Goal: Task Accomplishment & Management: Manage account settings

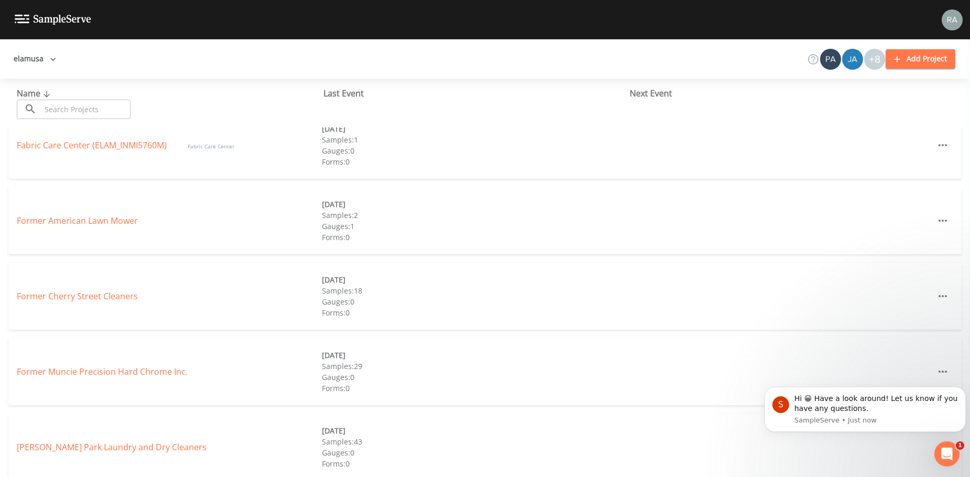
scroll to position [262, 0]
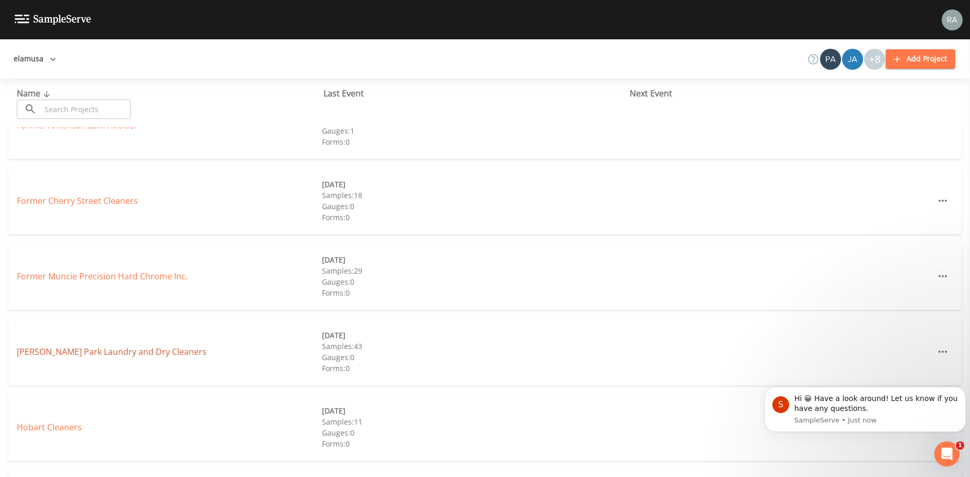
click at [93, 355] on link "[PERSON_NAME] Park Laundry and Dry Cleaners" at bounding box center [112, 352] width 190 height 12
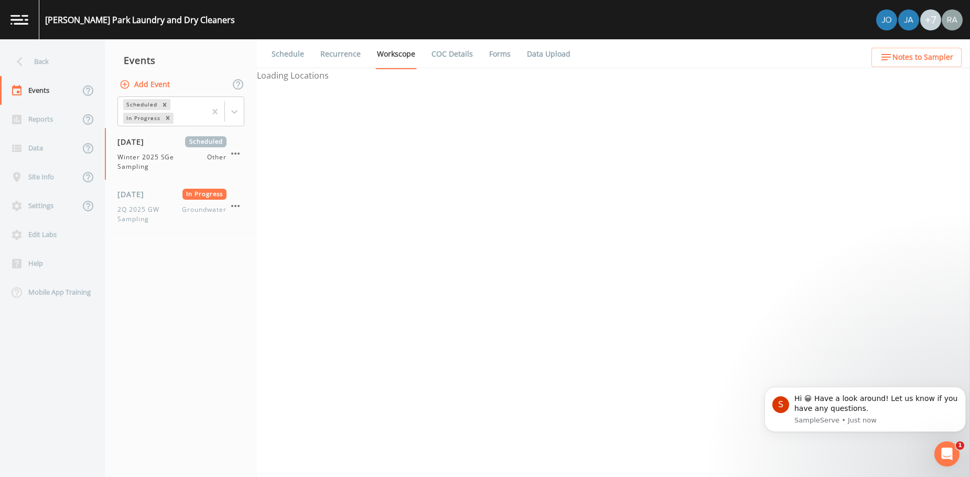
select select "fa506e21-a0a8-4891-9612-4f4c600889dc"
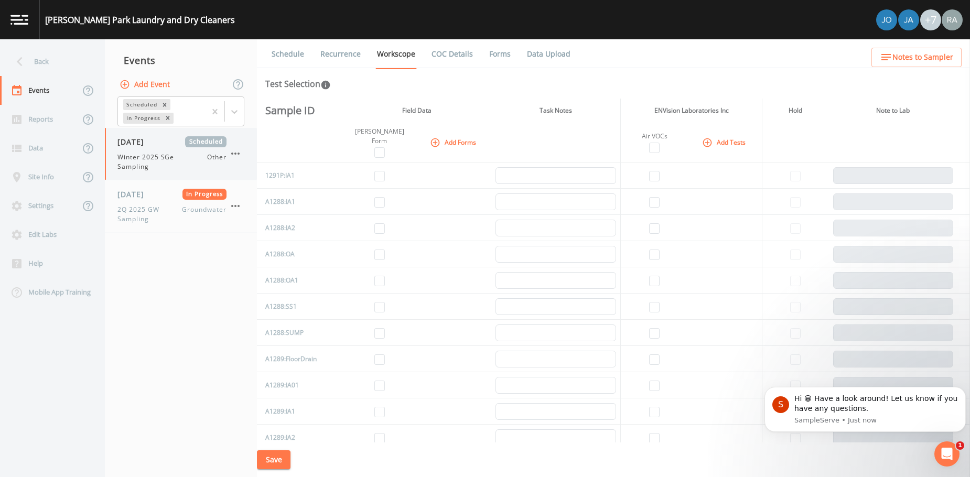
click at [159, 157] on span "Winter 2025 SGe Sampling" at bounding box center [162, 162] width 90 height 19
select select "fa506e21-a0a8-4891-9612-4f4c600889dc"
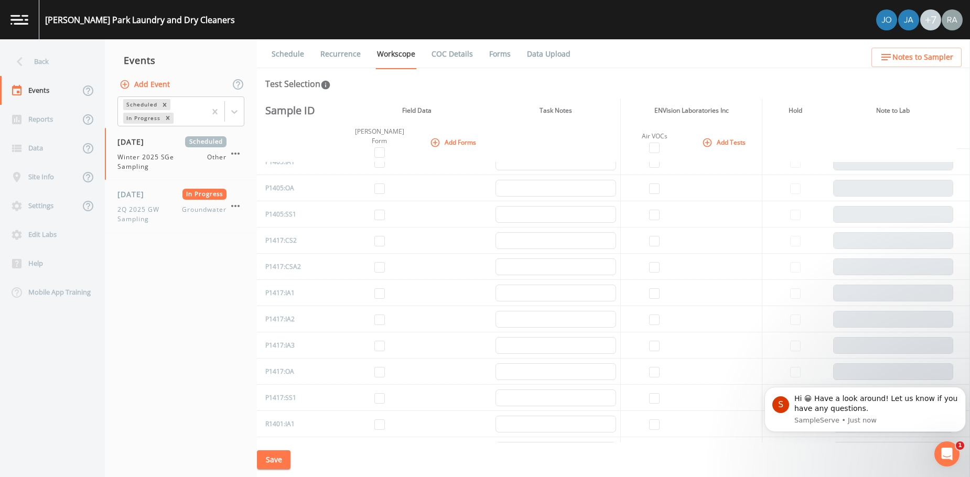
scroll to position [1311, 0]
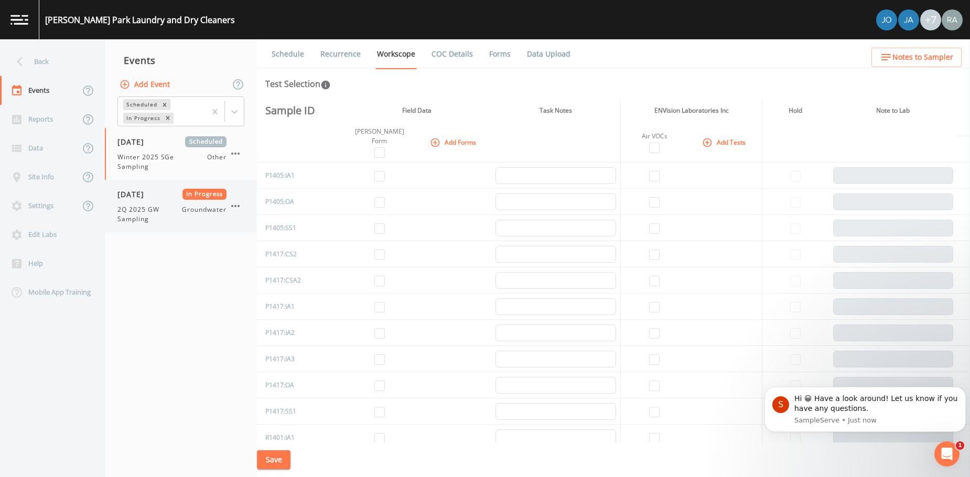
click at [167, 205] on span "2Q 2025 GW Sampling" at bounding box center [149, 214] width 64 height 19
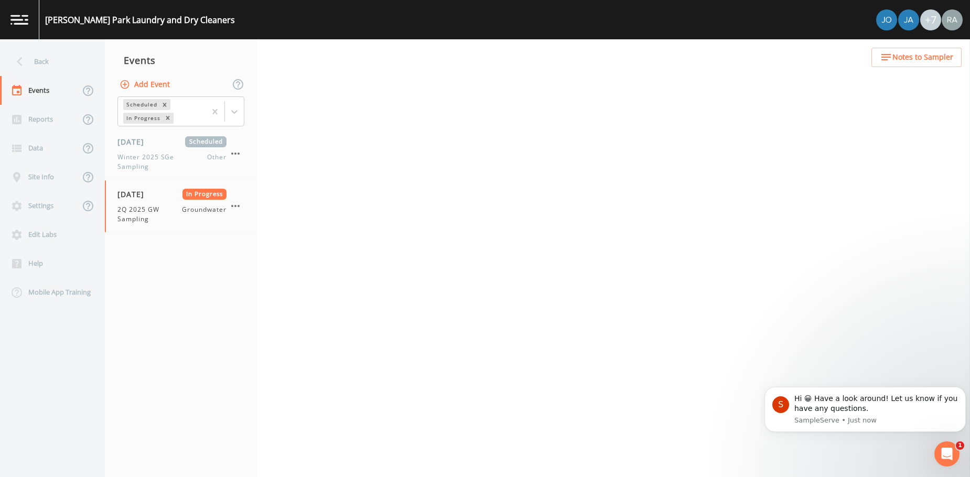
select select "4f082be6-97a7-4f70-a81f-c26a4e896ad7"
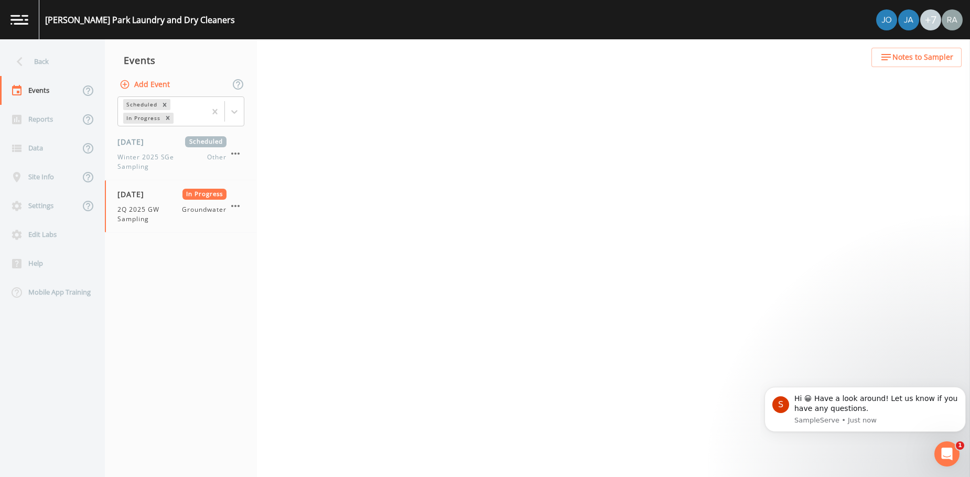
select select "4f082be6-97a7-4f70-a81f-c26a4e896ad7"
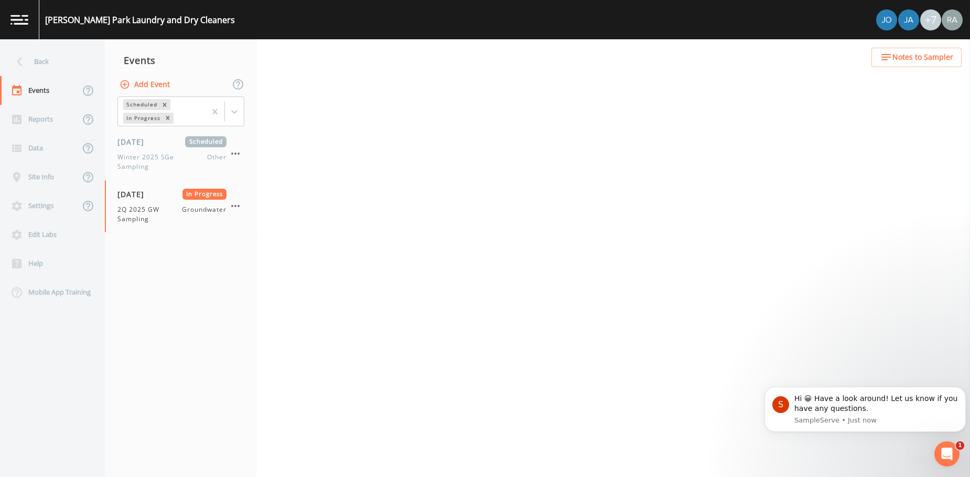
select select "4f082be6-97a7-4f70-a81f-c26a4e896ad7"
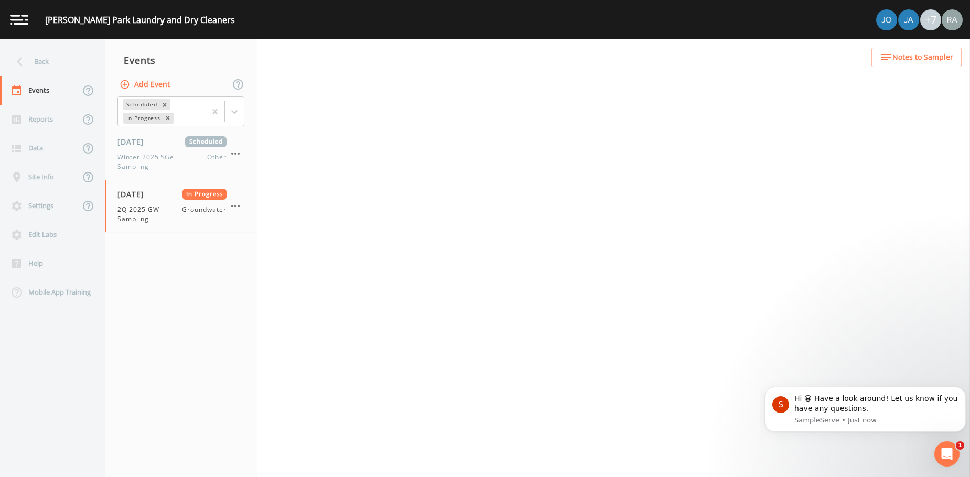
select select "4f082be6-97a7-4f70-a81f-c26a4e896ad7"
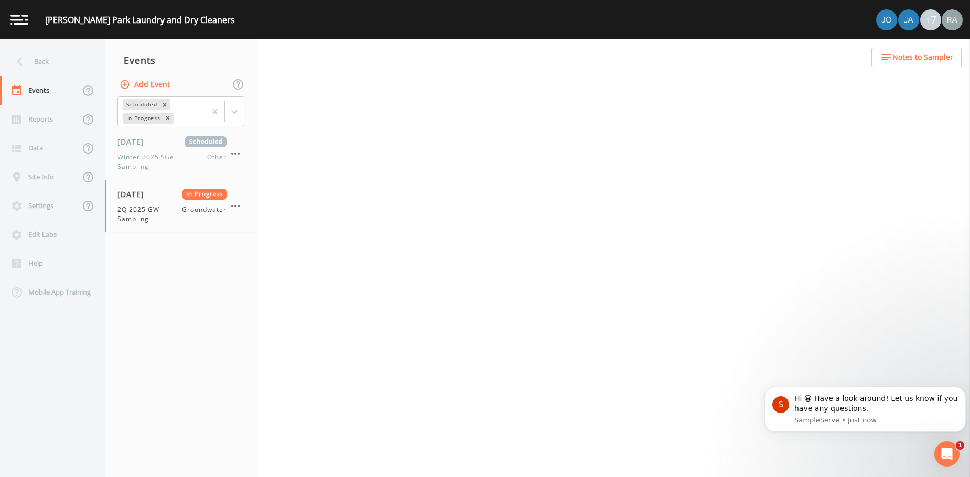
select select "4f082be6-97a7-4f70-a81f-c26a4e896ad7"
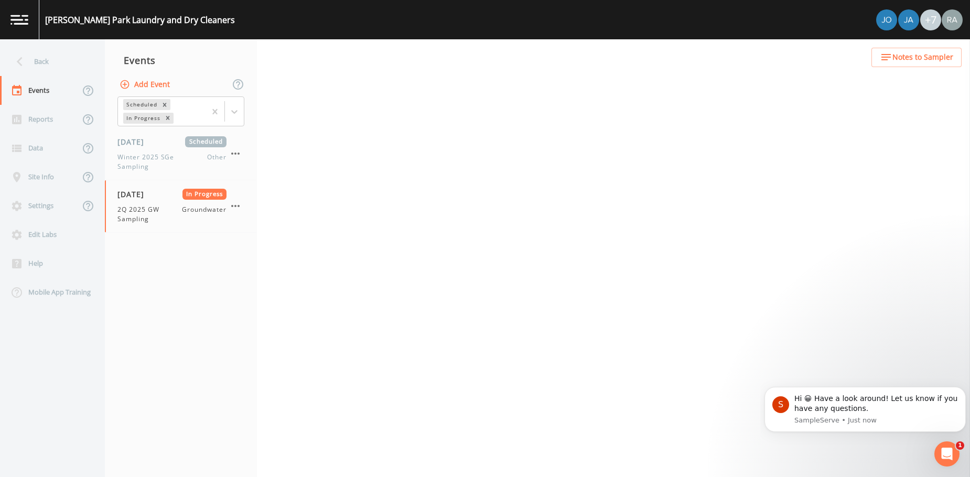
select select "4f082be6-97a7-4f70-a81f-c26a4e896ad7"
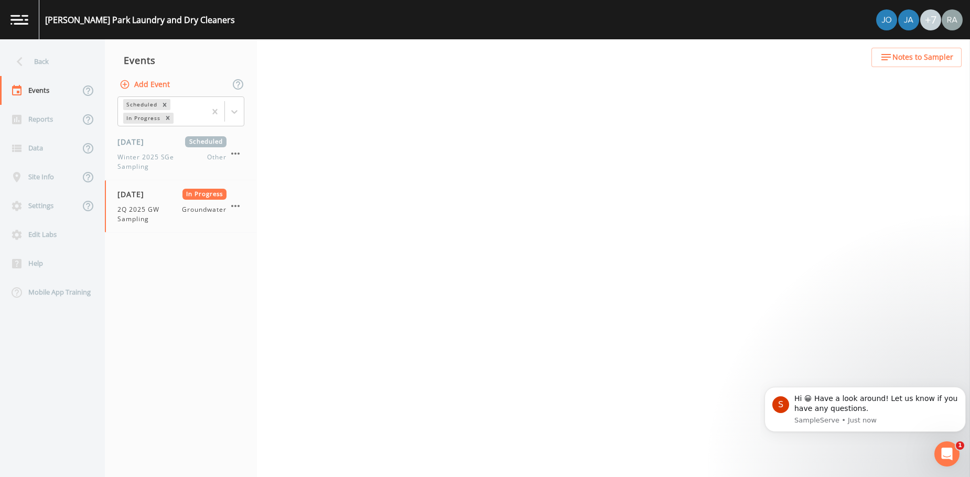
select select "4f082be6-97a7-4f70-a81f-c26a4e896ad7"
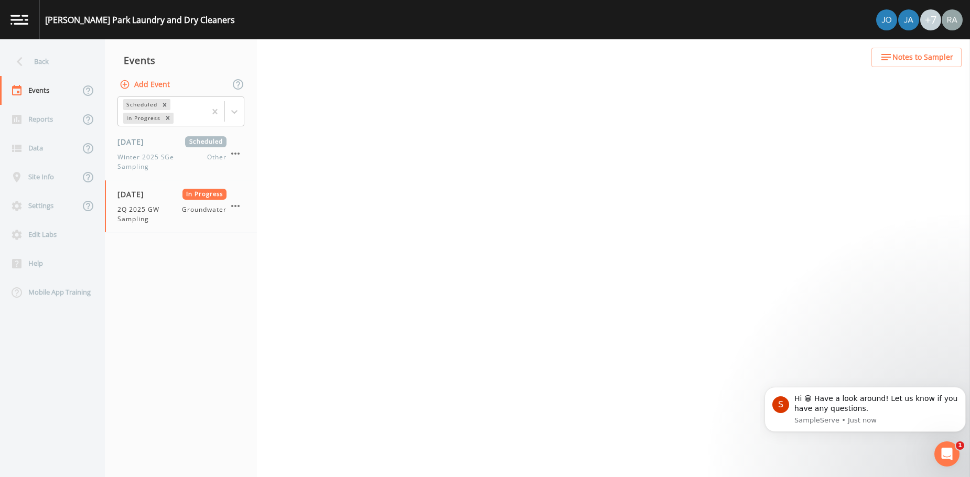
select select "4f082be6-97a7-4f70-a81f-c26a4e896ad7"
select select "235ce013-2a58-40be-830a-95a510cc9d12"
select select "367ad9d5-c11d-4df5-88f7-f53fa70a0e91"
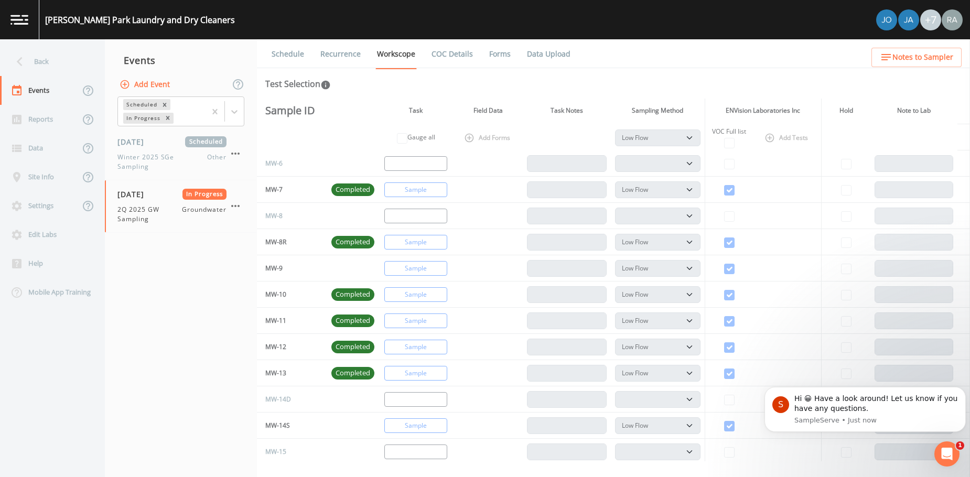
scroll to position [712, 0]
click at [165, 203] on div "[DATE] In Progress 2Q 2025 GW Sampling Groundwater" at bounding box center [171, 206] width 109 height 35
select select "4f082be6-97a7-4f70-a81f-c26a4e896ad7"
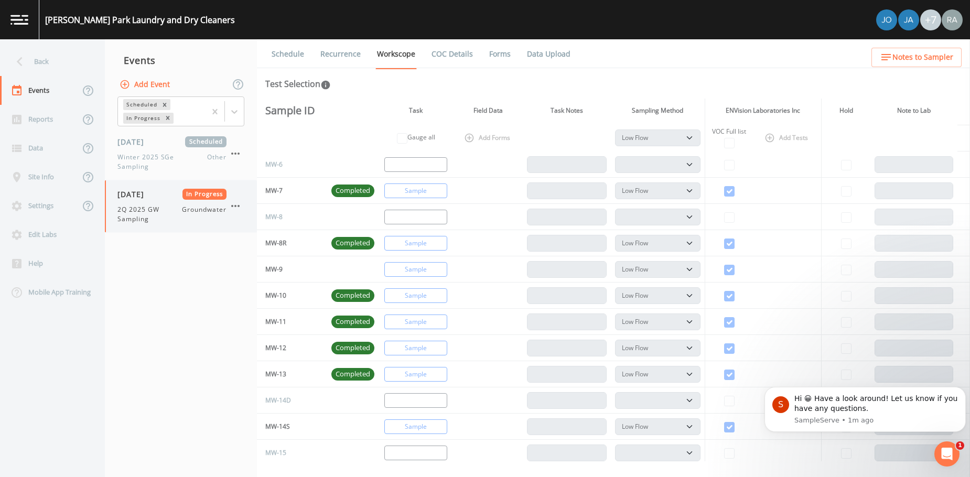
select select "4f082be6-97a7-4f70-a81f-c26a4e896ad7"
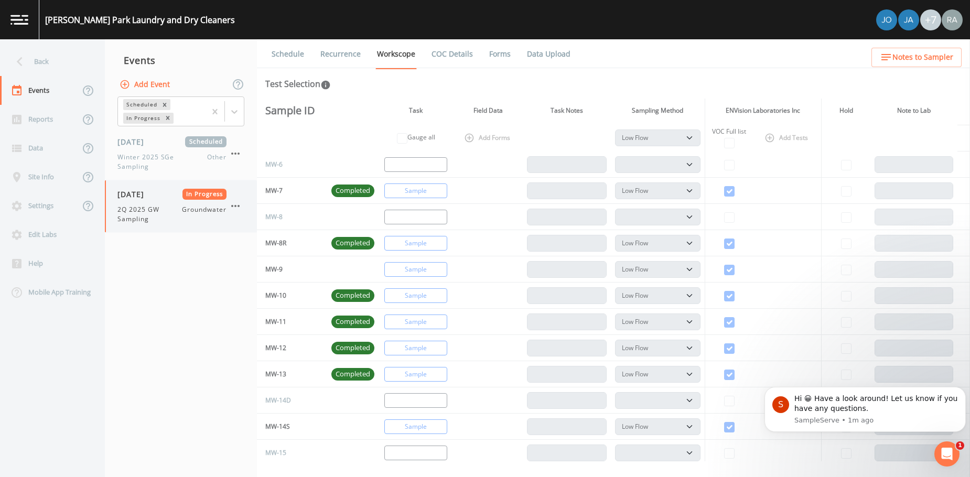
select select "4f082be6-97a7-4f70-a81f-c26a4e896ad7"
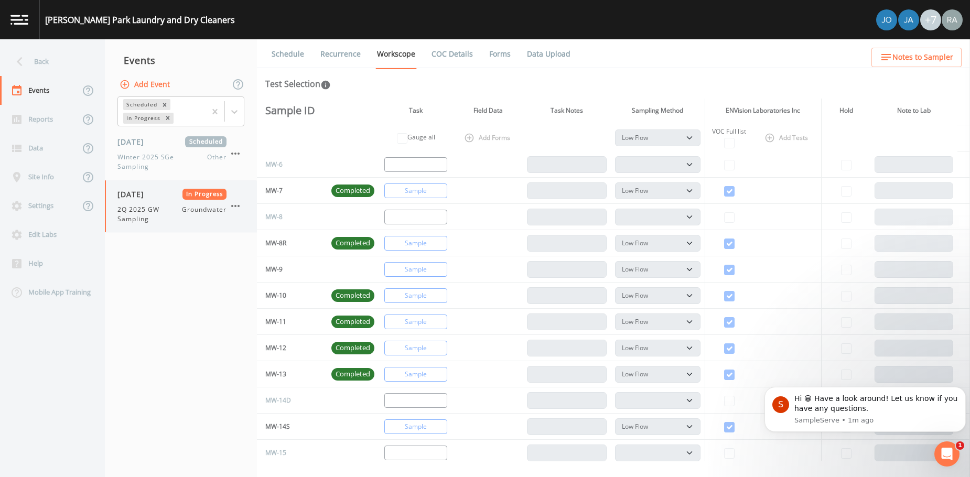
select select "4f082be6-97a7-4f70-a81f-c26a4e896ad7"
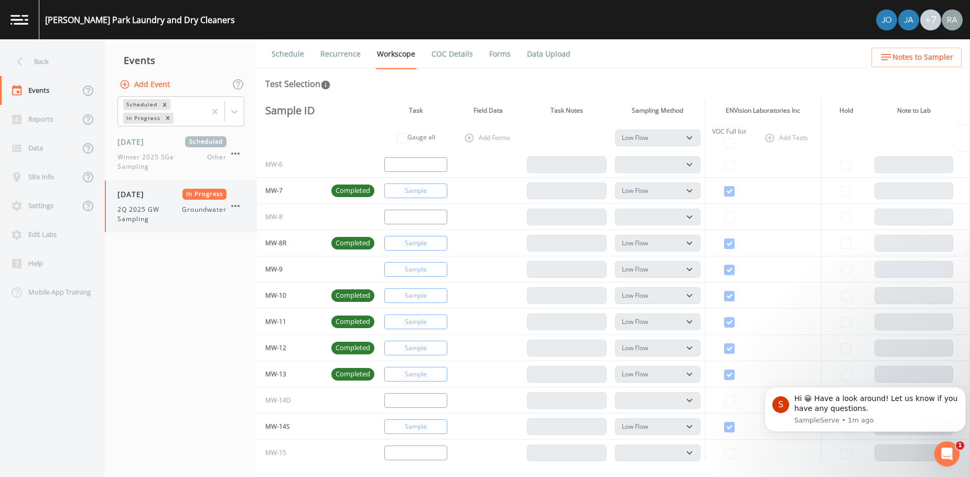
select select "4f082be6-97a7-4f70-a81f-c26a4e896ad7"
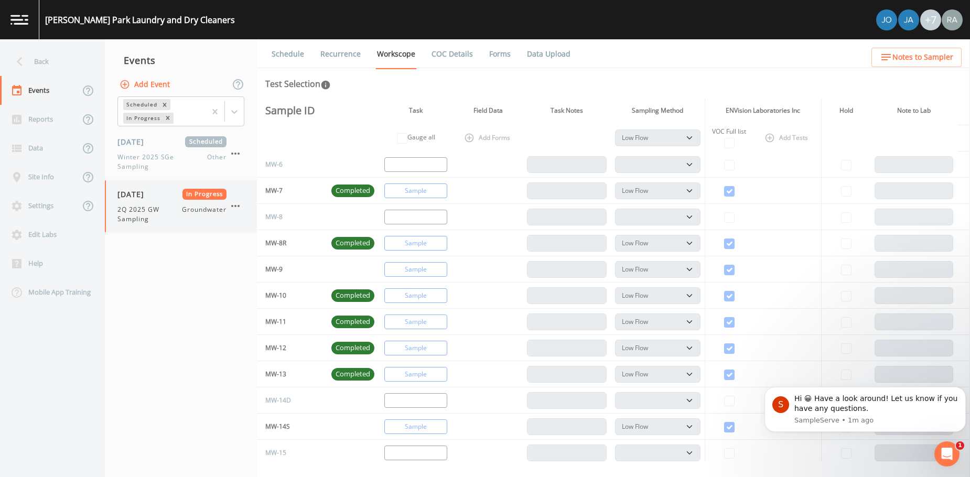
select select "4f082be6-97a7-4f70-a81f-c26a4e896ad7"
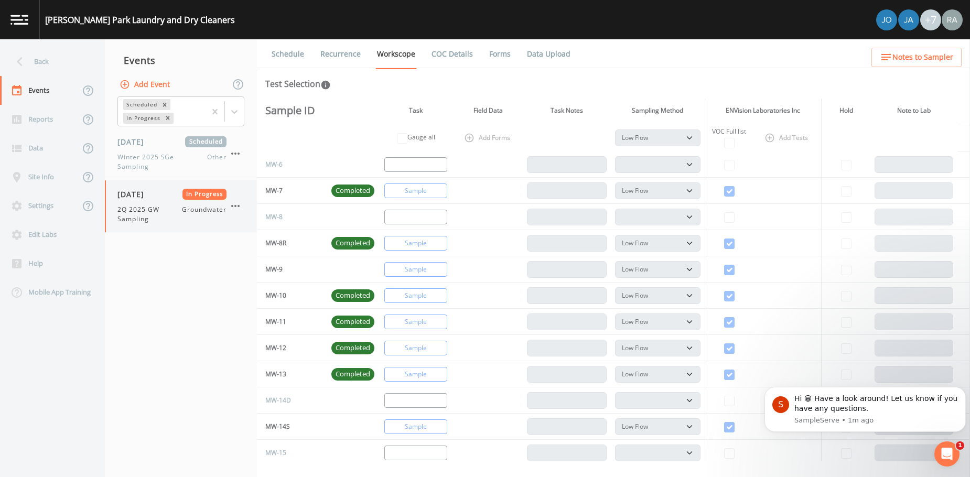
select select "4f082be6-97a7-4f70-a81f-c26a4e896ad7"
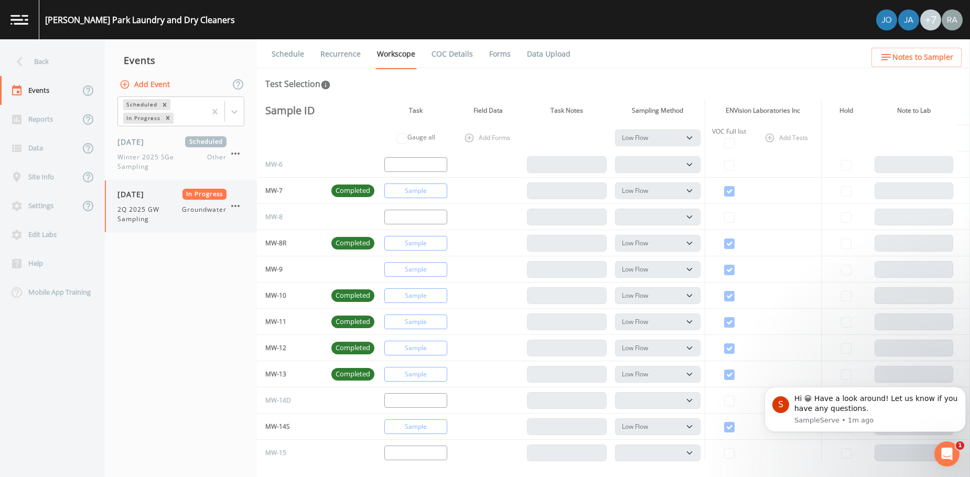
select select "4f082be6-97a7-4f70-a81f-c26a4e896ad7"
select select "235ce013-2a58-40be-830a-95a510cc9d12"
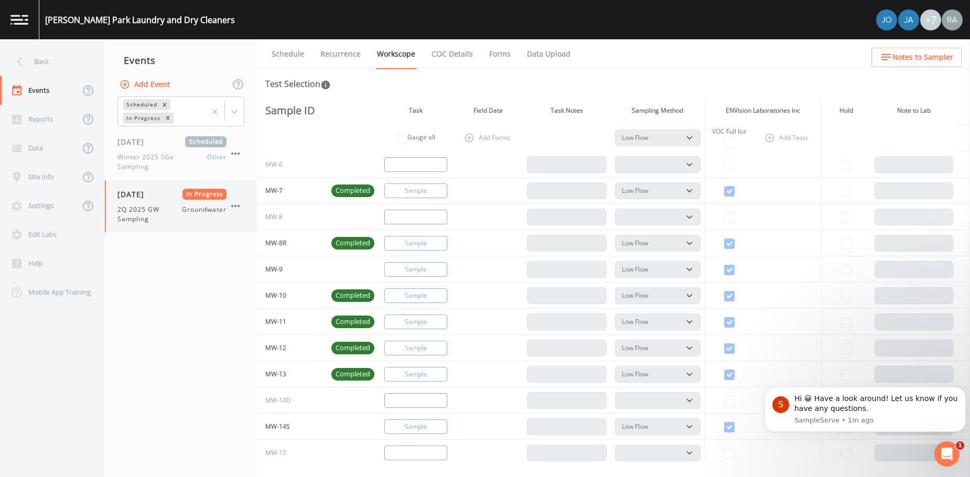
select select "367ad9d5-c11d-4df5-88f7-f53fa70a0e91"
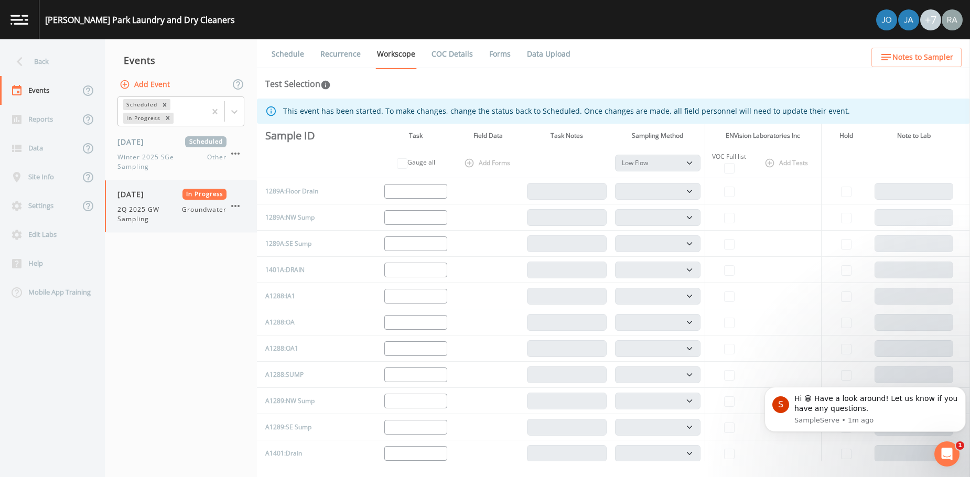
click at [231, 208] on icon "button" at bounding box center [235, 206] width 13 height 13
click at [243, 246] on icon at bounding box center [240, 248] width 10 height 10
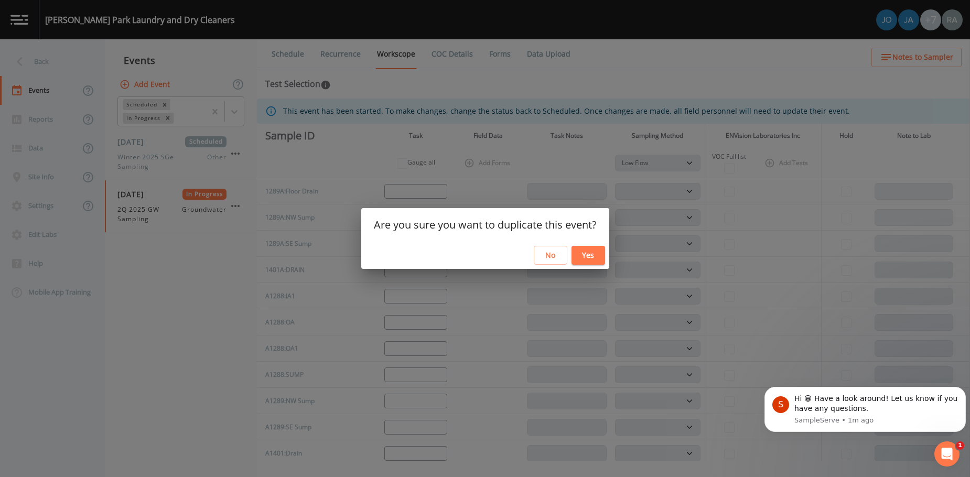
click at [596, 261] on button "Yes" at bounding box center [589, 255] width 34 height 19
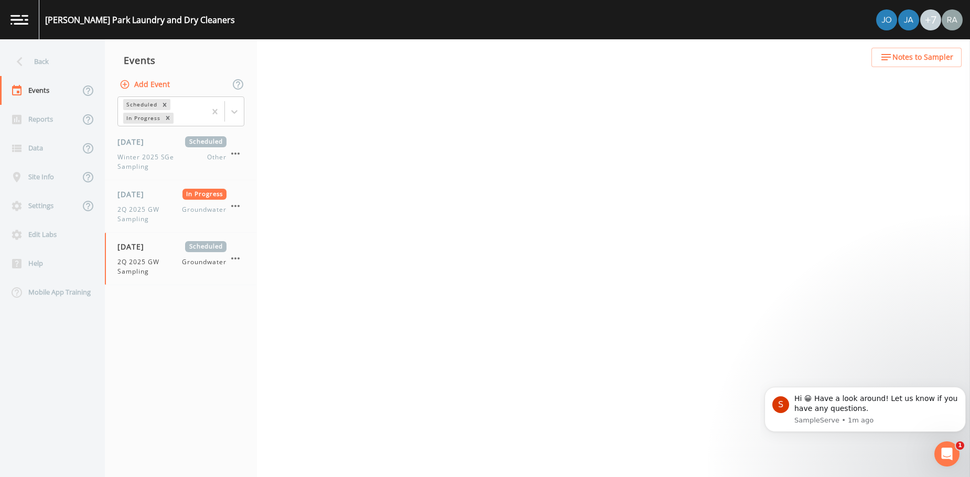
select select "4f082be6-97a7-4f70-a81f-c26a4e896ad7"
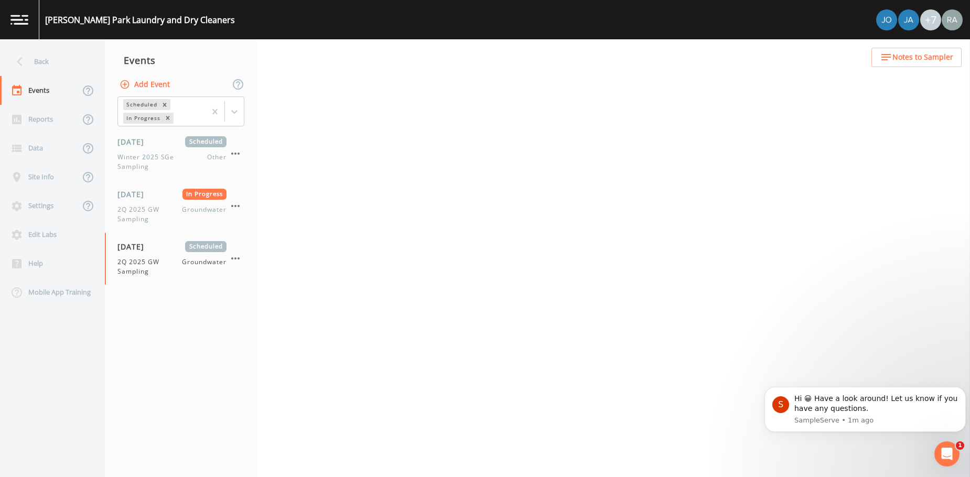
select select "4f082be6-97a7-4f70-a81f-c26a4e896ad7"
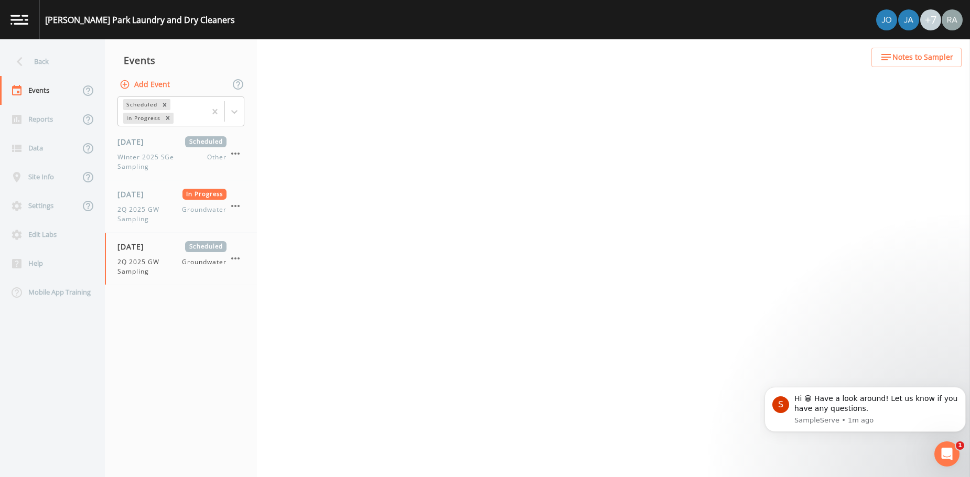
select select "4f082be6-97a7-4f70-a81f-c26a4e896ad7"
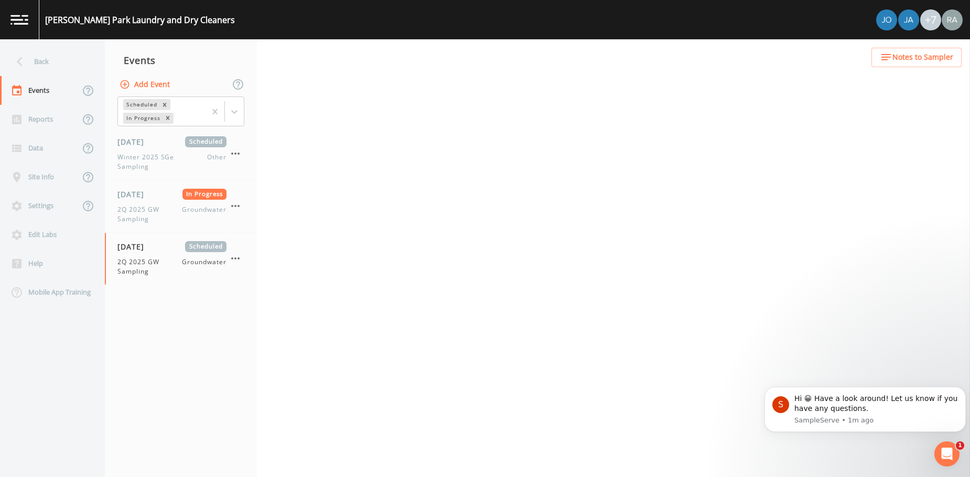
select select "4f082be6-97a7-4f70-a81f-c26a4e896ad7"
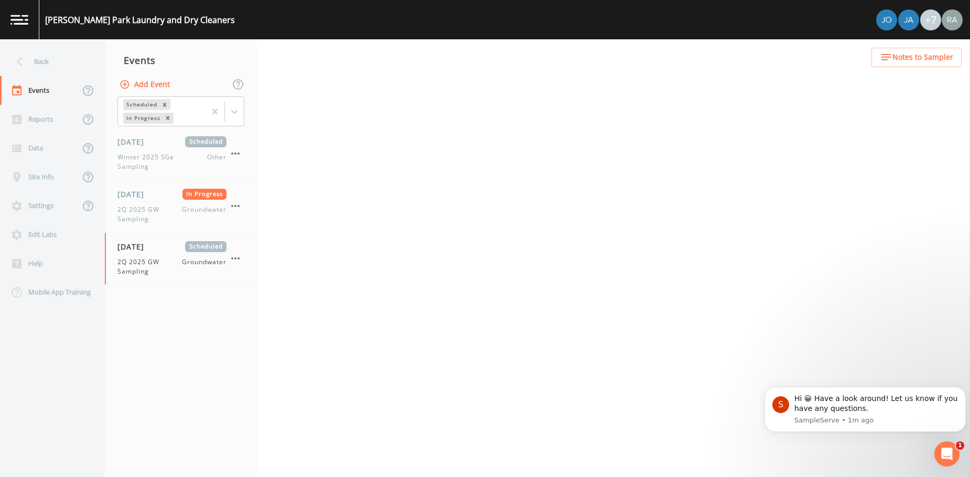
select select "4f082be6-97a7-4f70-a81f-c26a4e896ad7"
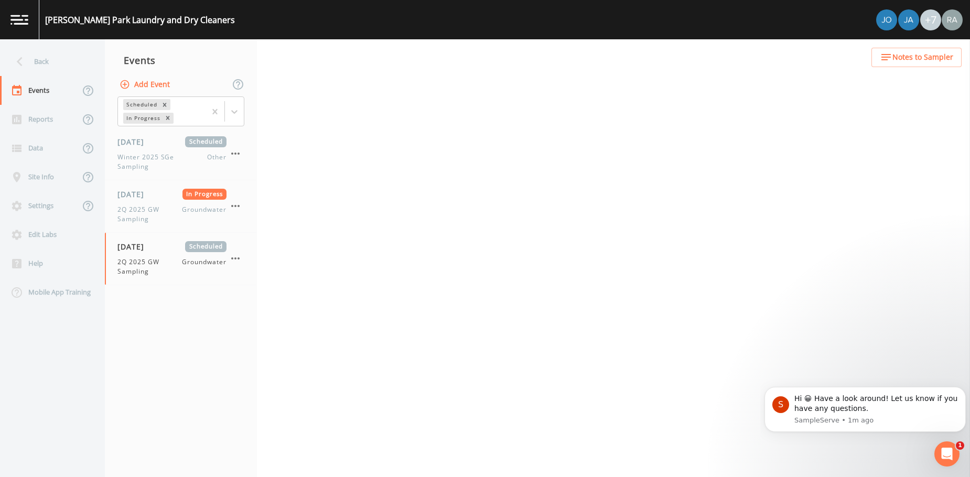
select select "4f082be6-97a7-4f70-a81f-c26a4e896ad7"
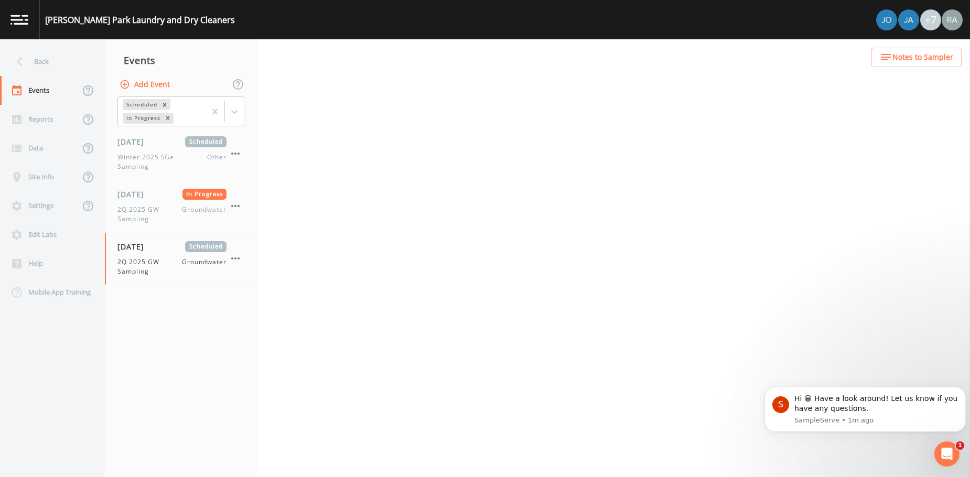
select select "4f082be6-97a7-4f70-a81f-c26a4e896ad7"
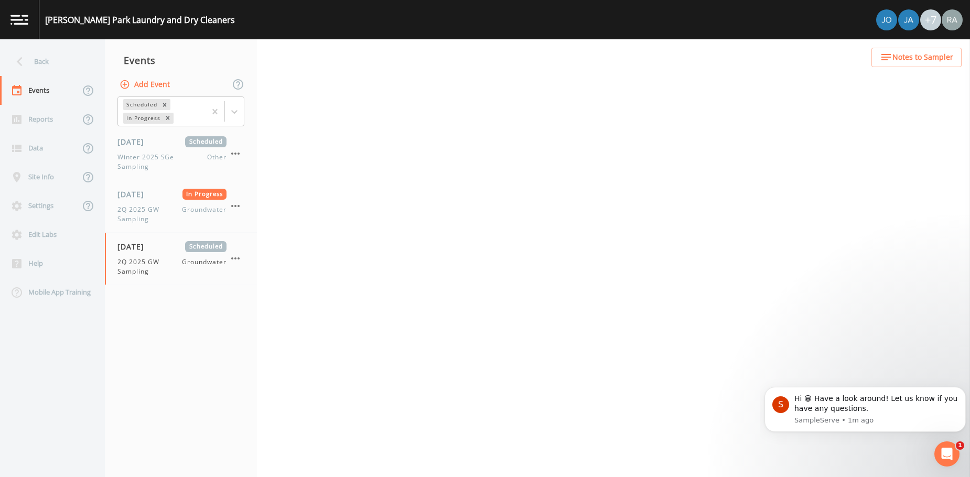
select select "4f082be6-97a7-4f70-a81f-c26a4e896ad7"
select select "235ce013-2a58-40be-830a-95a510cc9d12"
select select "367ad9d5-c11d-4df5-88f7-f53fa70a0e91"
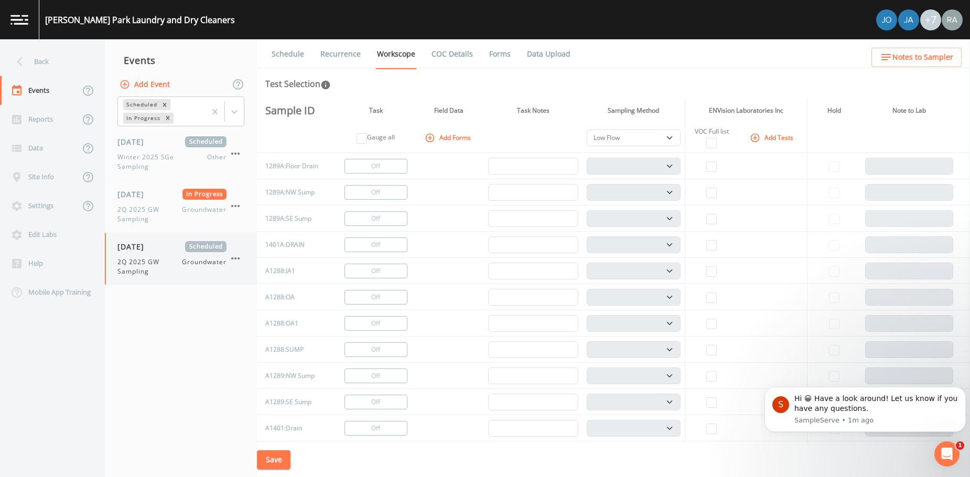
click at [232, 257] on icon "button" at bounding box center [235, 258] width 13 height 13
click at [267, 317] on p "Delete" at bounding box center [288, 320] width 68 height 13
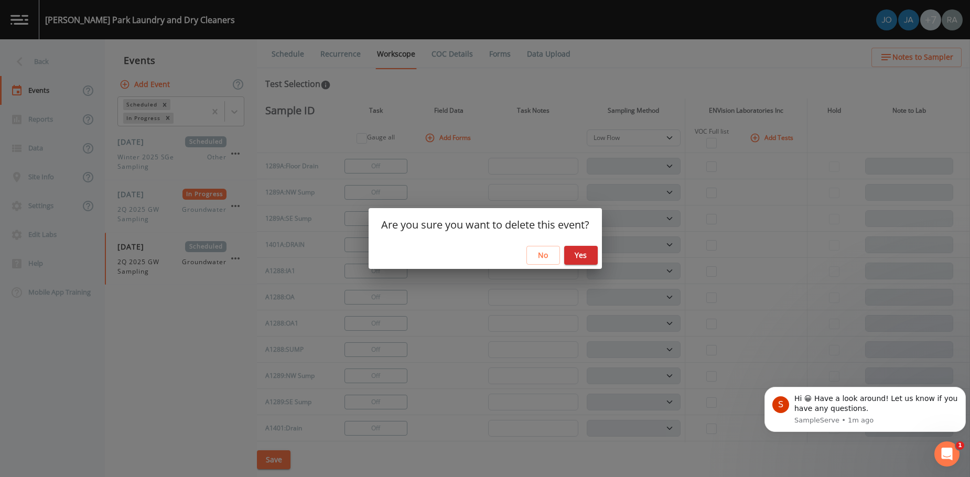
click at [581, 250] on button "Yes" at bounding box center [581, 255] width 34 height 19
select select "fa506e21-a0a8-4891-9612-4f4c600889dc"
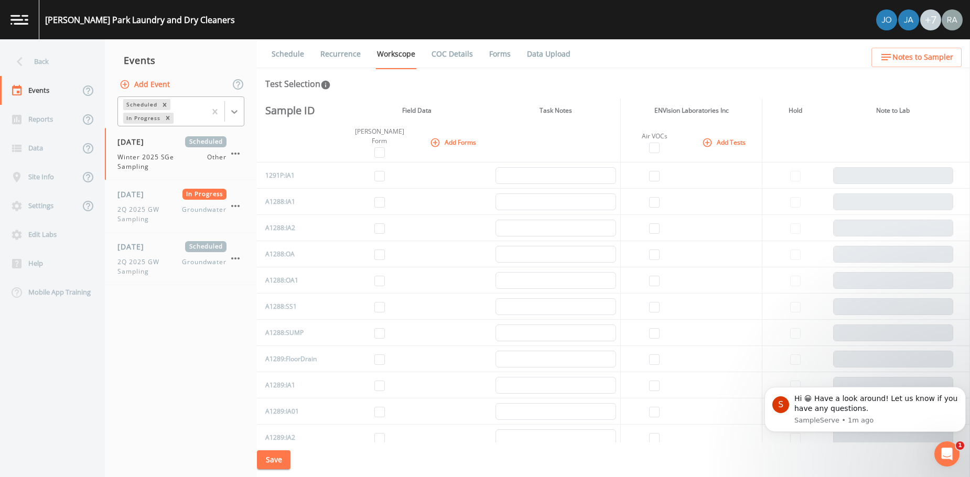
click at [238, 112] on icon at bounding box center [234, 111] width 10 height 10
click at [166, 145] on div "Completed" at bounding box center [180, 142] width 127 height 18
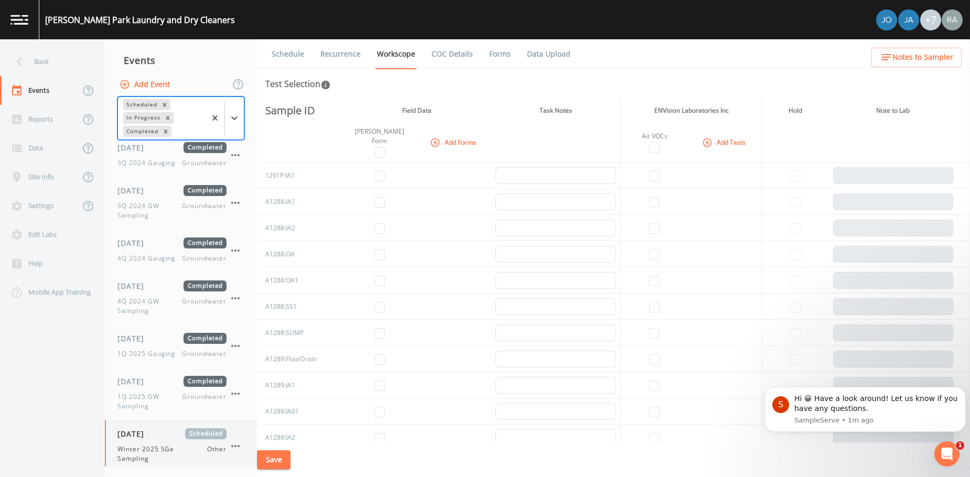
scroll to position [383, 0]
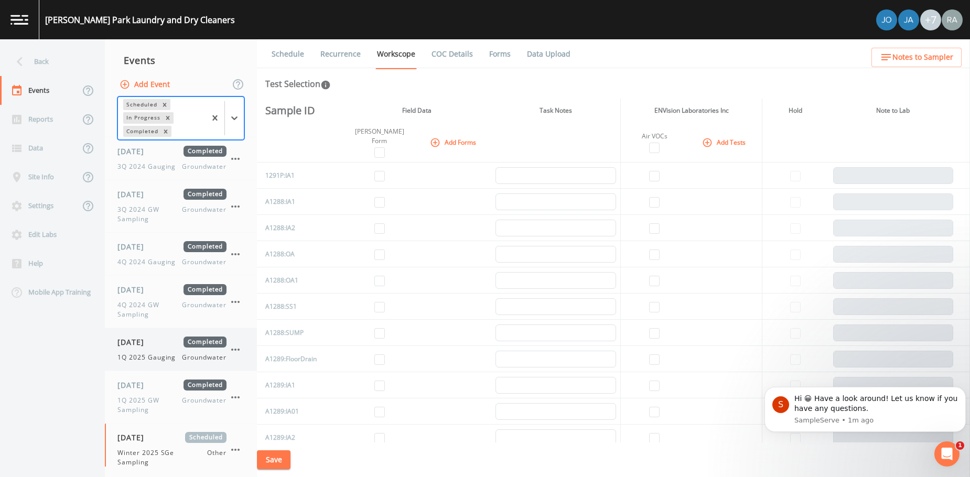
click at [172, 357] on span "1Q 2025 Gauging" at bounding box center [149, 357] width 64 height 9
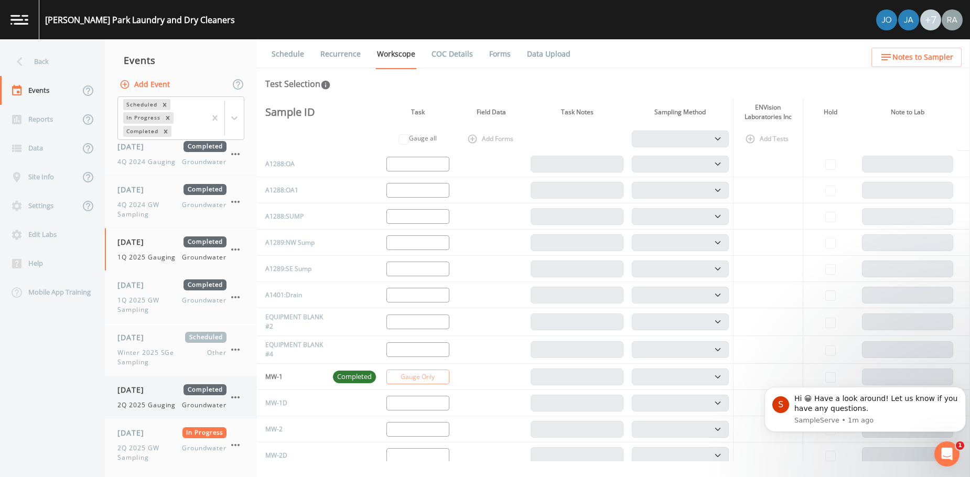
scroll to position [488, 0]
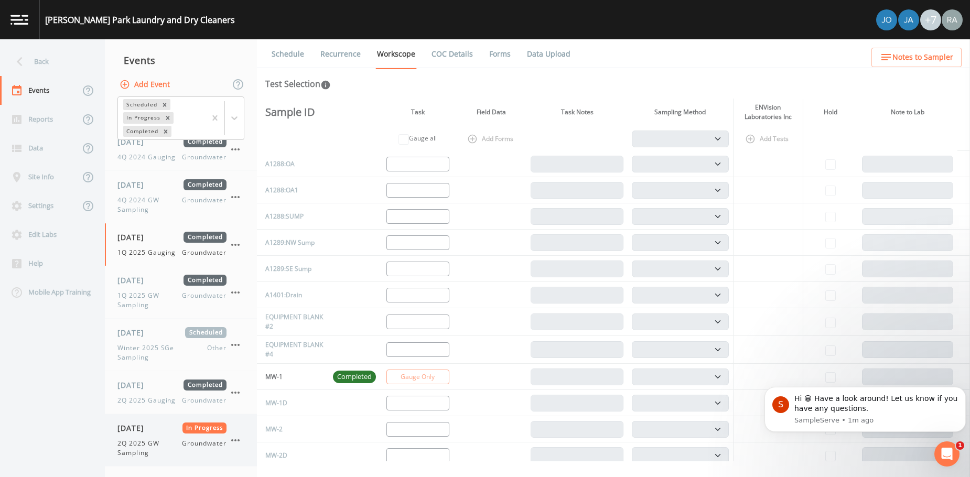
click at [155, 438] on div "[DATE] In Progress 2Q 2025 GW Sampling Groundwater" at bounding box center [171, 440] width 109 height 35
select select "4f082be6-97a7-4f70-a81f-c26a4e896ad7"
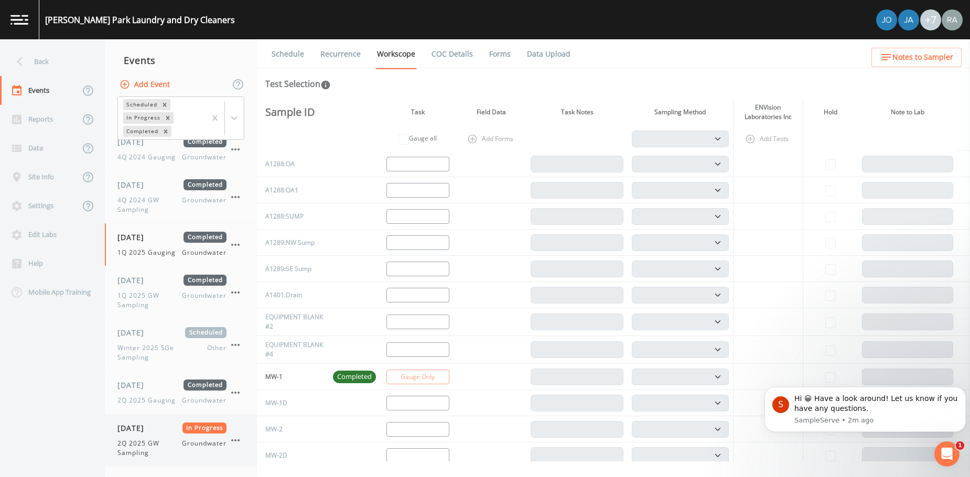
select select "4f082be6-97a7-4f70-a81f-c26a4e896ad7"
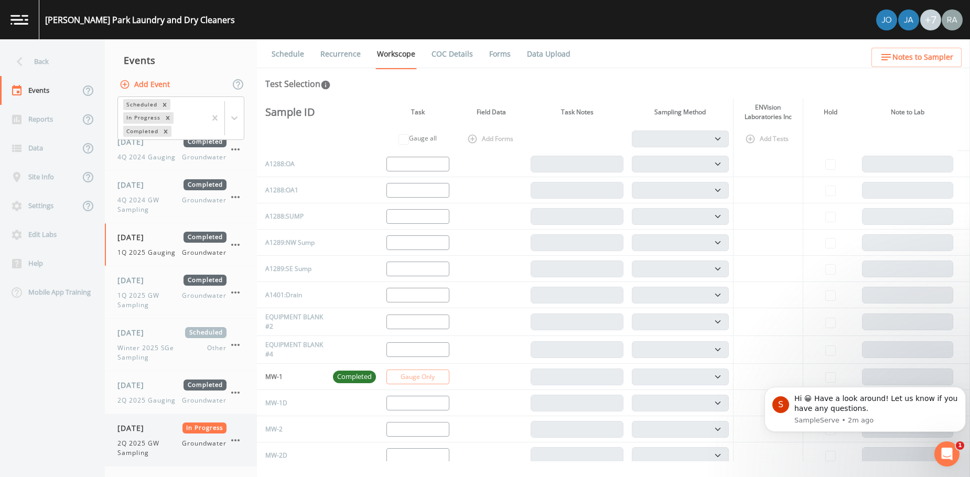
select select "4f082be6-97a7-4f70-a81f-c26a4e896ad7"
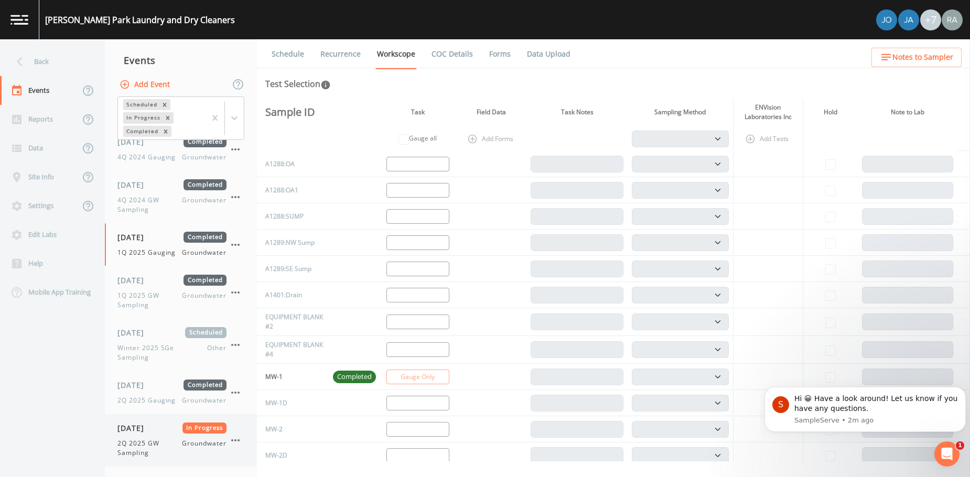
select select "4f082be6-97a7-4f70-a81f-c26a4e896ad7"
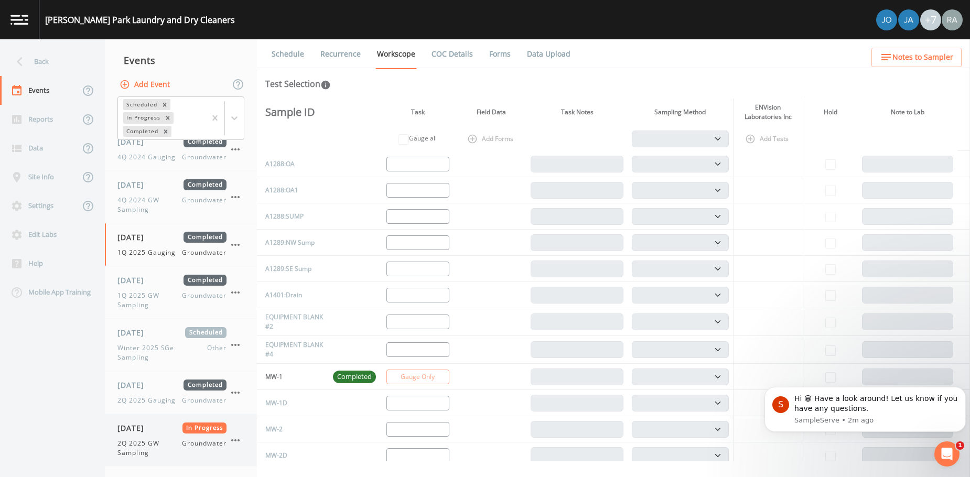
select select "4f082be6-97a7-4f70-a81f-c26a4e896ad7"
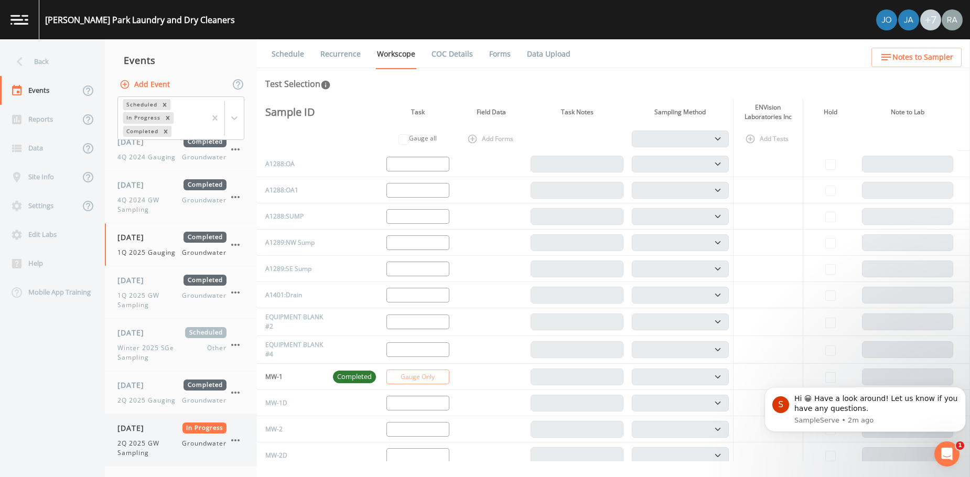
select select "4f082be6-97a7-4f70-a81f-c26a4e896ad7"
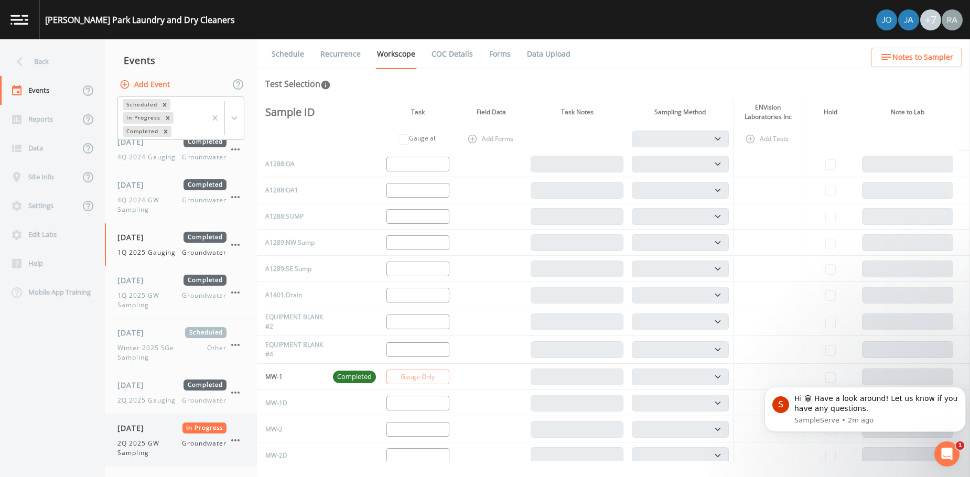
select select "4f082be6-97a7-4f70-a81f-c26a4e896ad7"
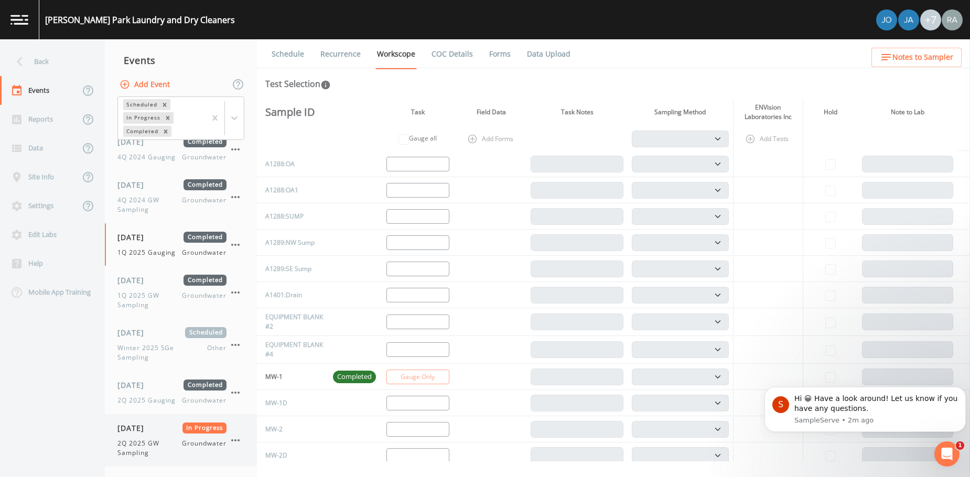
select select "4f082be6-97a7-4f70-a81f-c26a4e896ad7"
select select "235ce013-2a58-40be-830a-95a510cc9d12"
select select "367ad9d5-c11d-4df5-88f7-f53fa70a0e91"
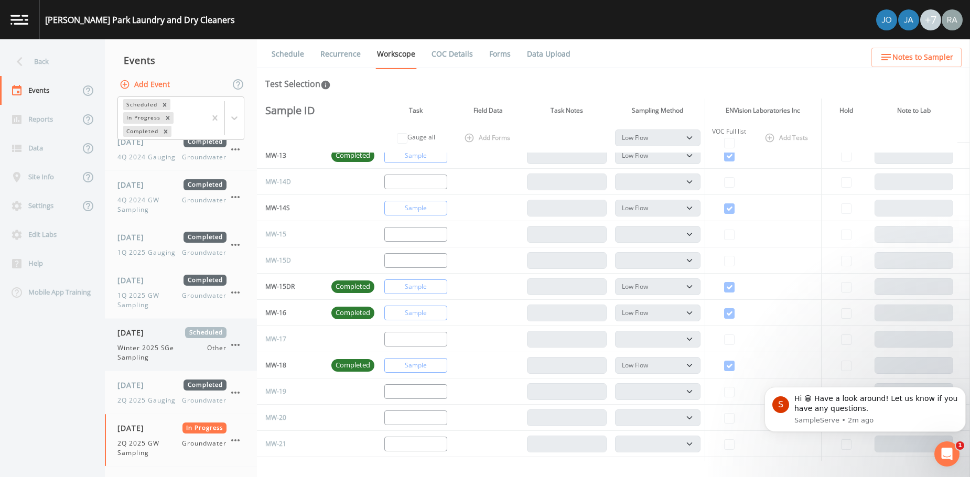
scroll to position [839, 0]
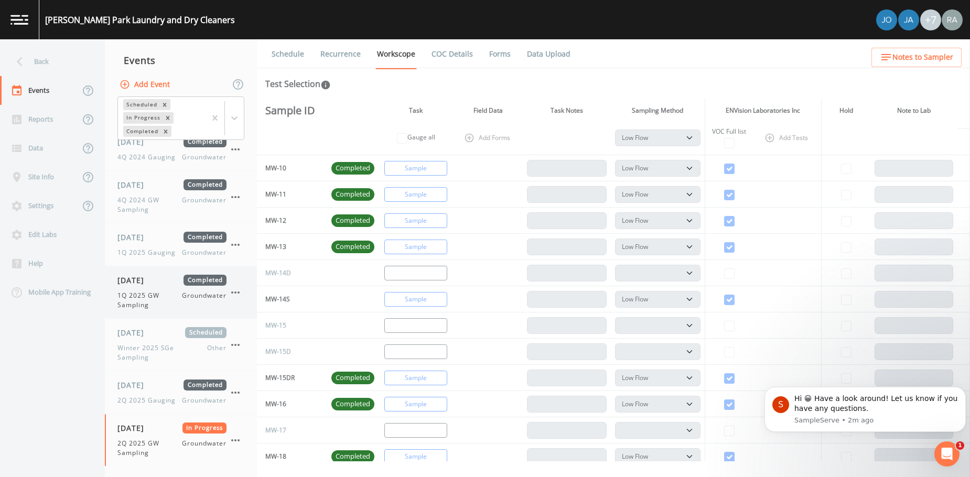
click at [171, 294] on span "1Q 2025 GW Sampling" at bounding box center [149, 300] width 64 height 19
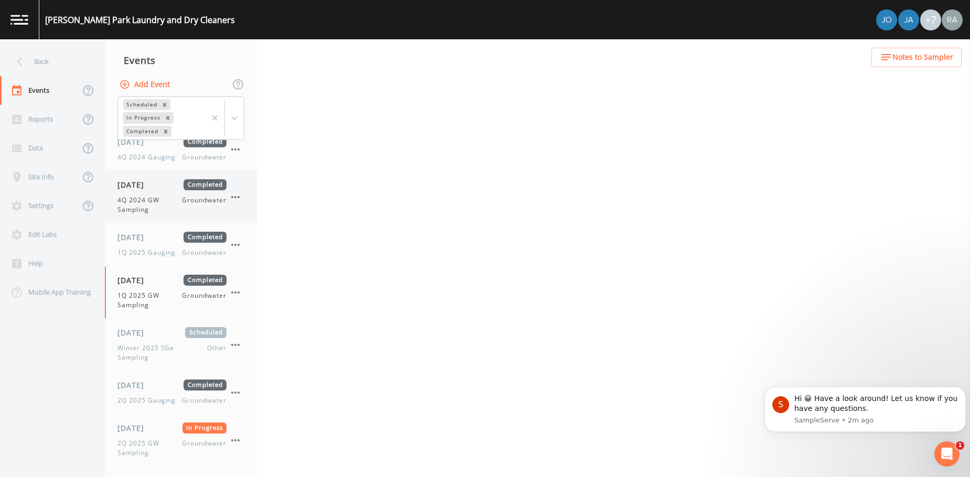
select select "4f082be6-97a7-4f70-a81f-c26a4e896ad7"
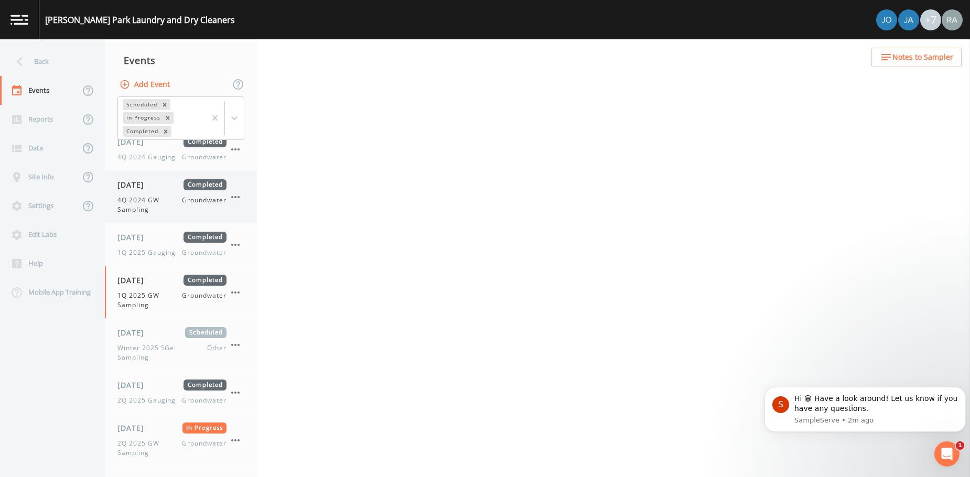
select select "4f082be6-97a7-4f70-a81f-c26a4e896ad7"
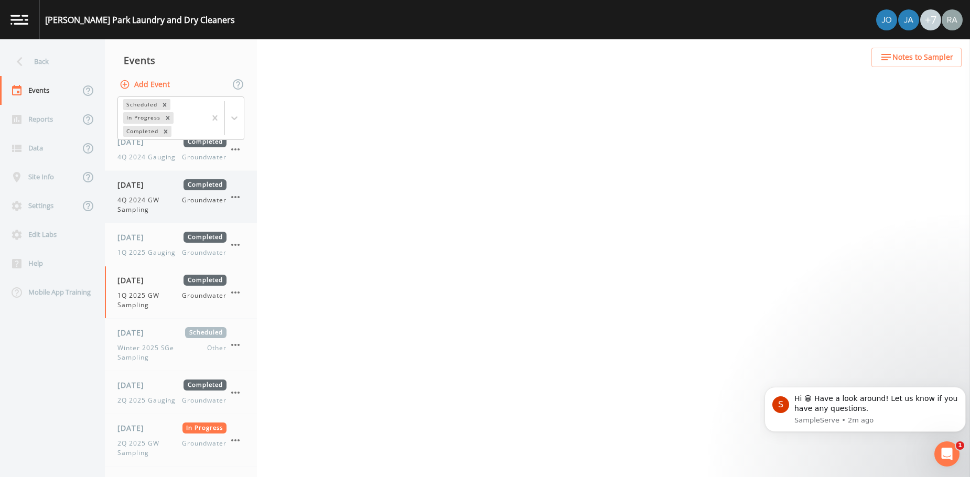
select select "4f082be6-97a7-4f70-a81f-c26a4e896ad7"
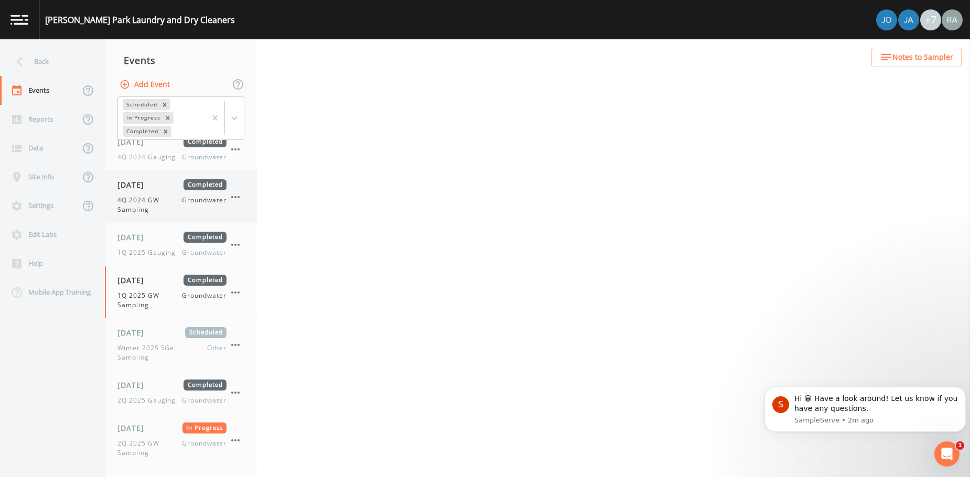
select select "4f082be6-97a7-4f70-a81f-c26a4e896ad7"
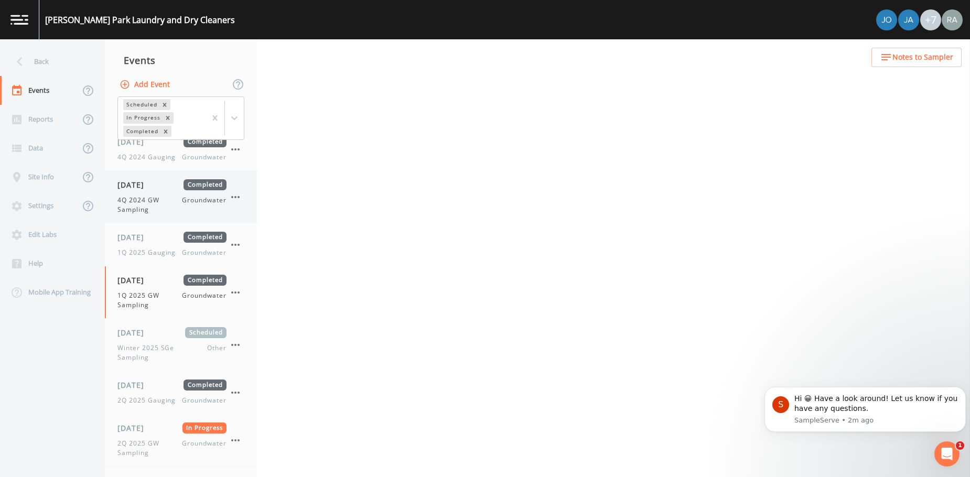
select select "367ad9d5-c11d-4df5-88f7-f53fa70a0e91"
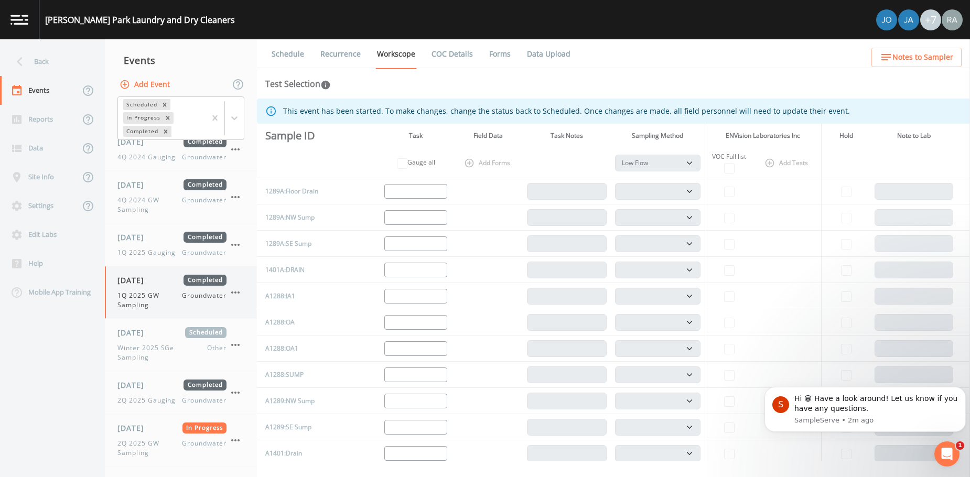
click at [231, 293] on icon "button" at bounding box center [235, 292] width 13 height 13
click at [252, 333] on div at bounding box center [244, 335] width 19 height 10
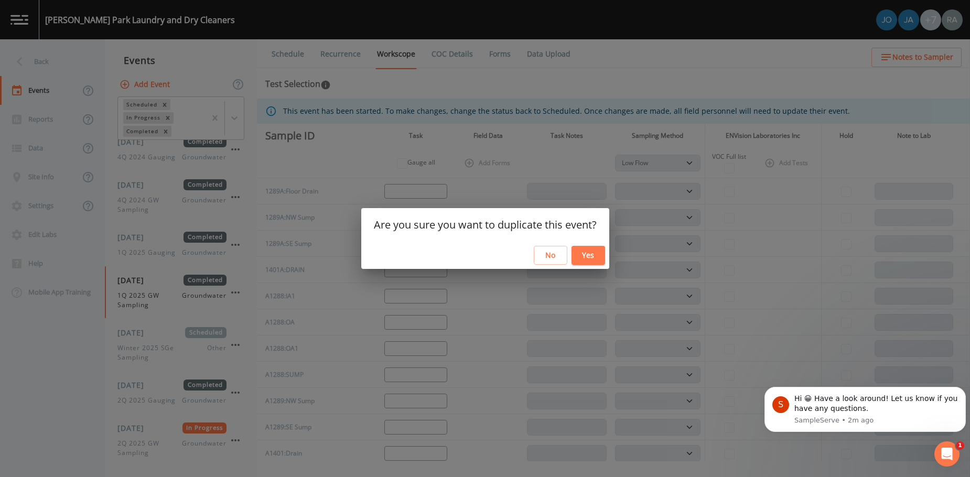
click at [587, 254] on button "Yes" at bounding box center [589, 255] width 34 height 19
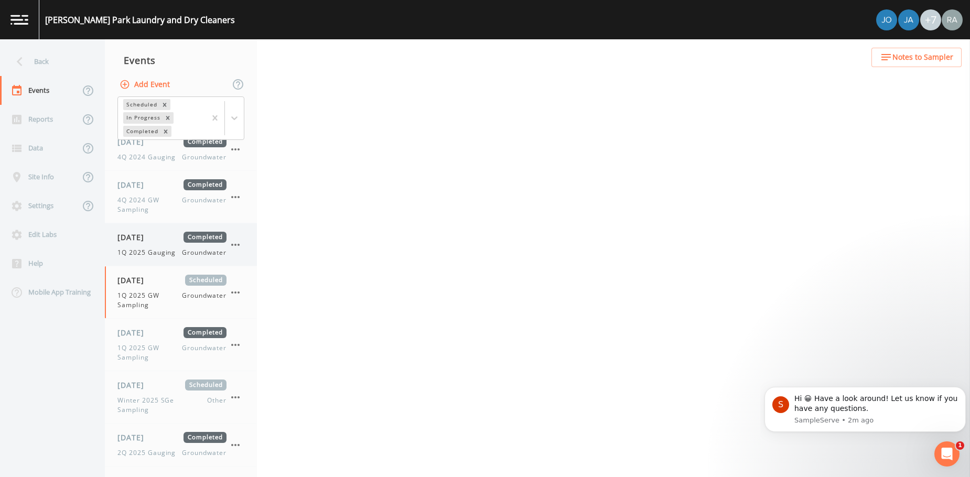
select select "4f082be6-97a7-4f70-a81f-c26a4e896ad7"
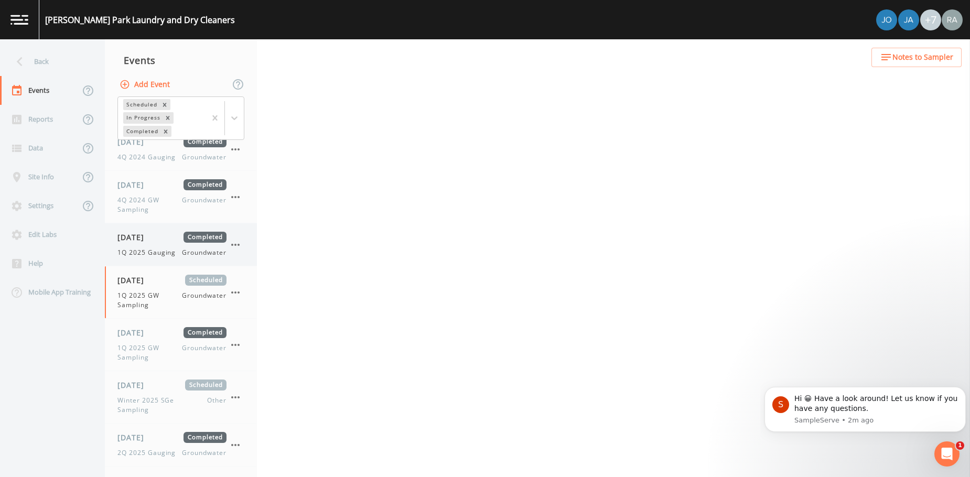
select select "4f082be6-97a7-4f70-a81f-c26a4e896ad7"
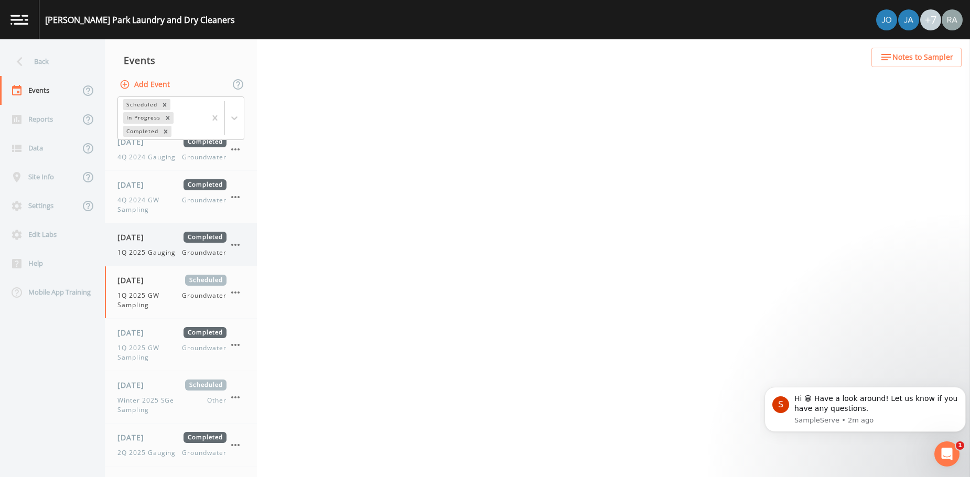
select select "4f082be6-97a7-4f70-a81f-c26a4e896ad7"
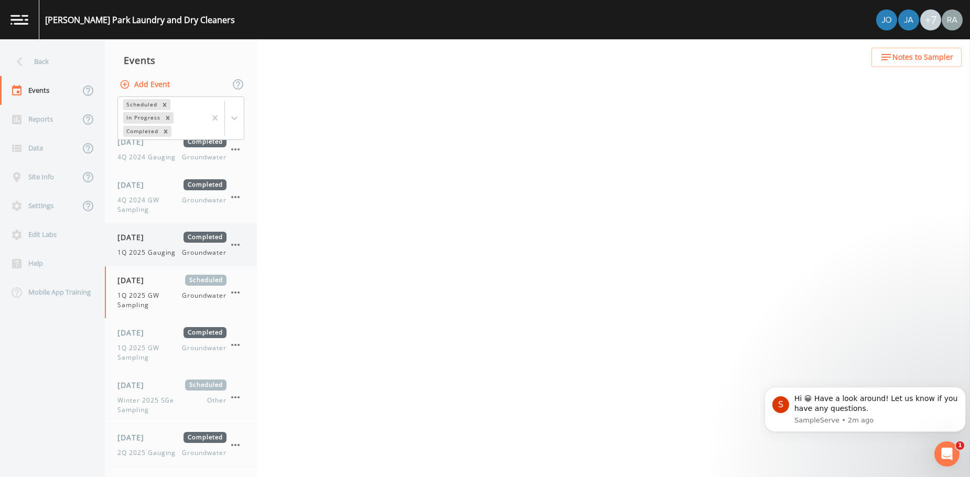
select select "4f082be6-97a7-4f70-a81f-c26a4e896ad7"
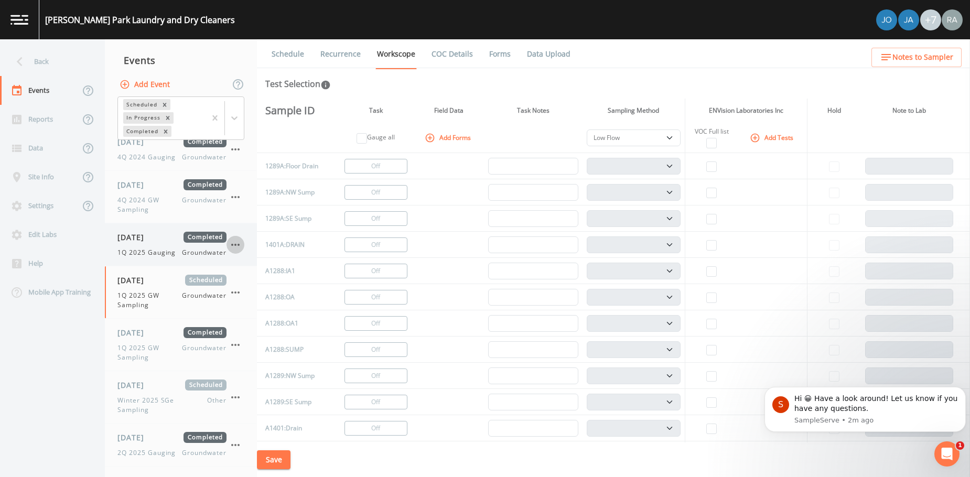
click at [240, 244] on icon "button" at bounding box center [235, 245] width 13 height 13
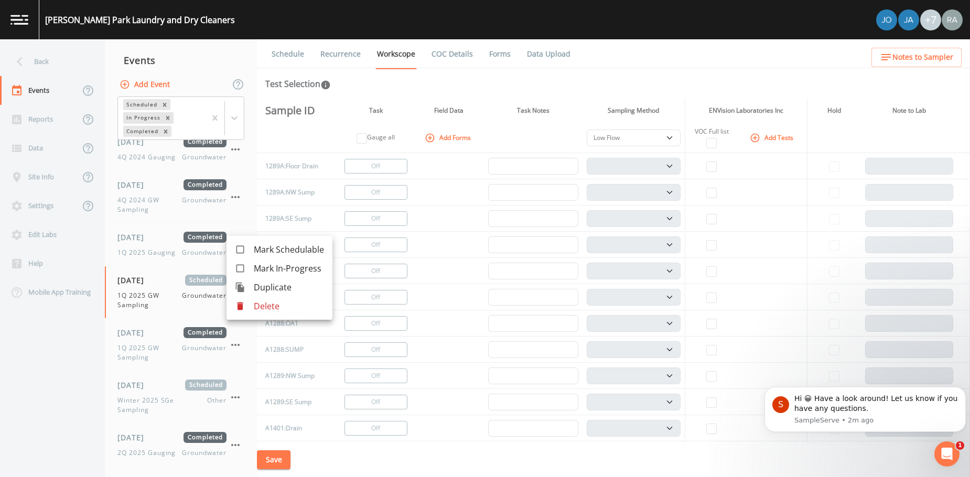
click at [272, 289] on span "Duplicate" at bounding box center [289, 287] width 70 height 13
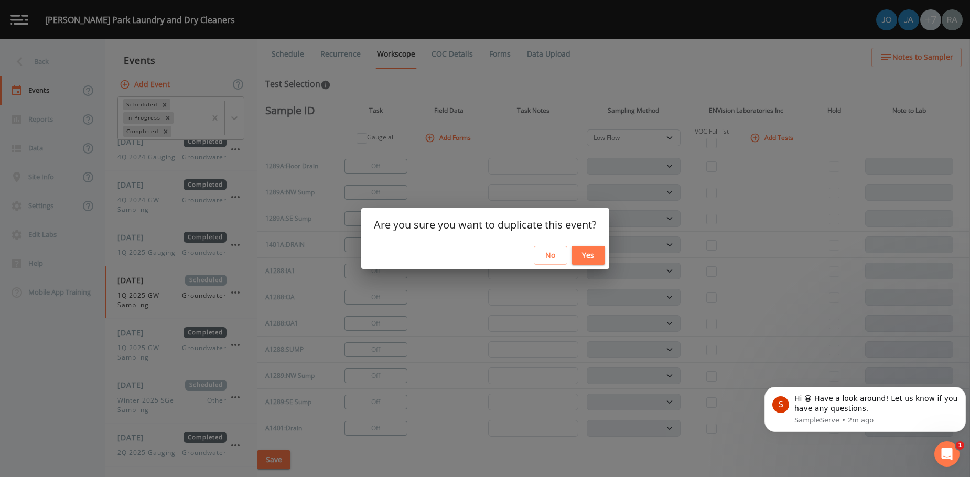
click at [580, 252] on button "Yes" at bounding box center [589, 255] width 34 height 19
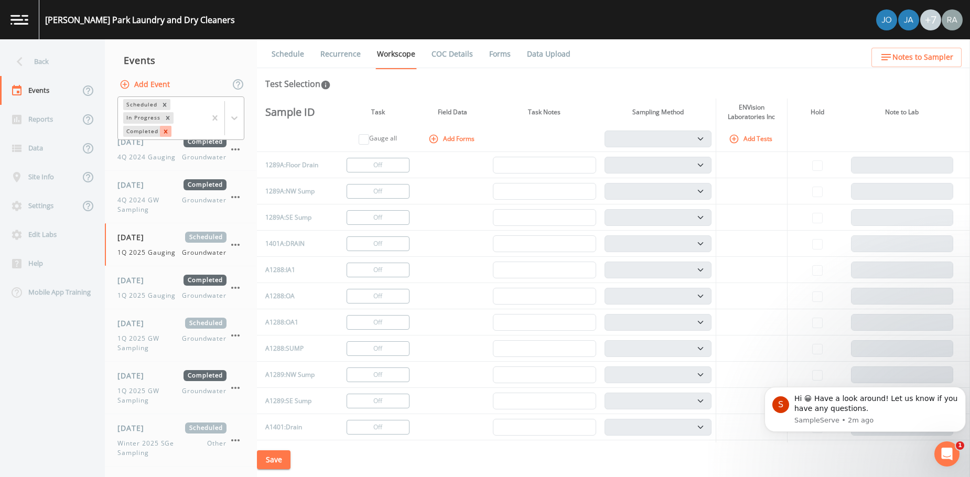
click at [168, 132] on icon "Remove Completed" at bounding box center [165, 131] width 7 height 7
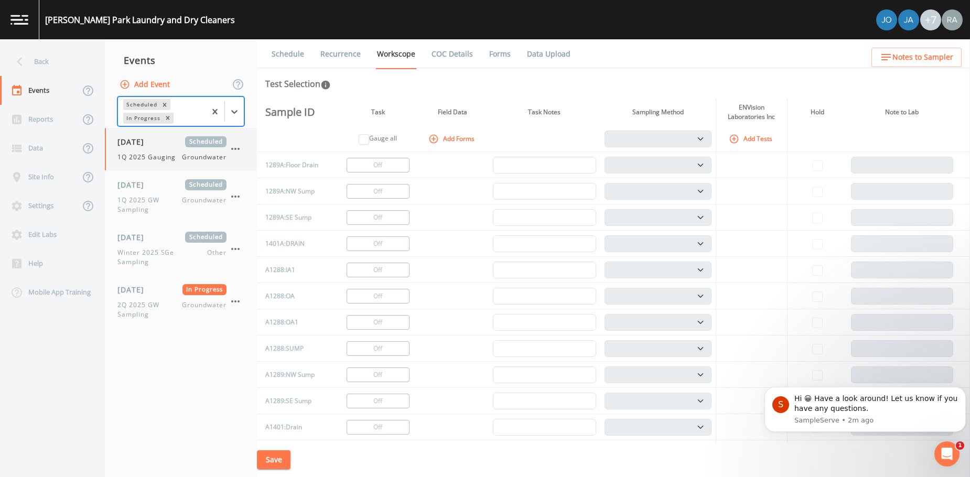
click at [175, 158] on span "1Q 2025 Gauging" at bounding box center [149, 157] width 64 height 9
click at [281, 53] on link "Schedule" at bounding box center [288, 53] width 36 height 29
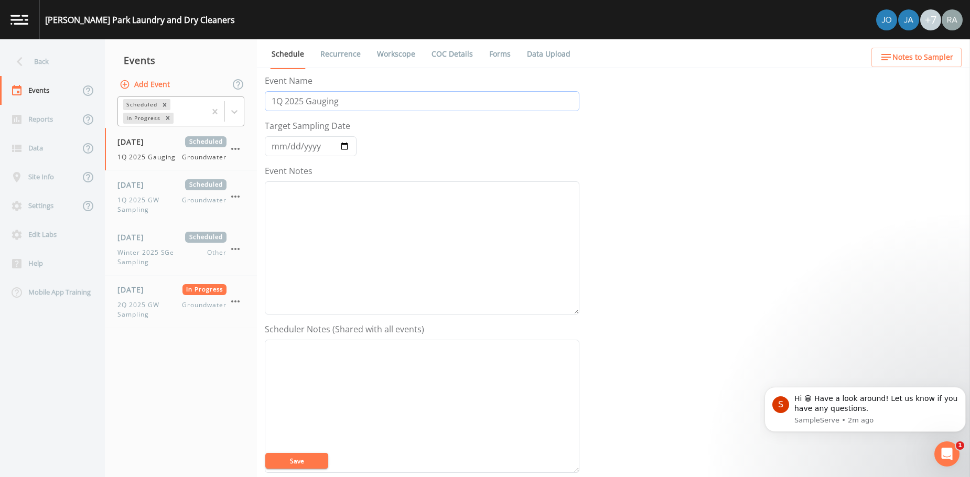
click at [273, 102] on input "1Q 2025 Gauging" at bounding box center [422, 101] width 315 height 20
click at [347, 147] on input "[DATE]" at bounding box center [311, 146] width 92 height 20
click at [298, 457] on button "Save" at bounding box center [296, 461] width 63 height 16
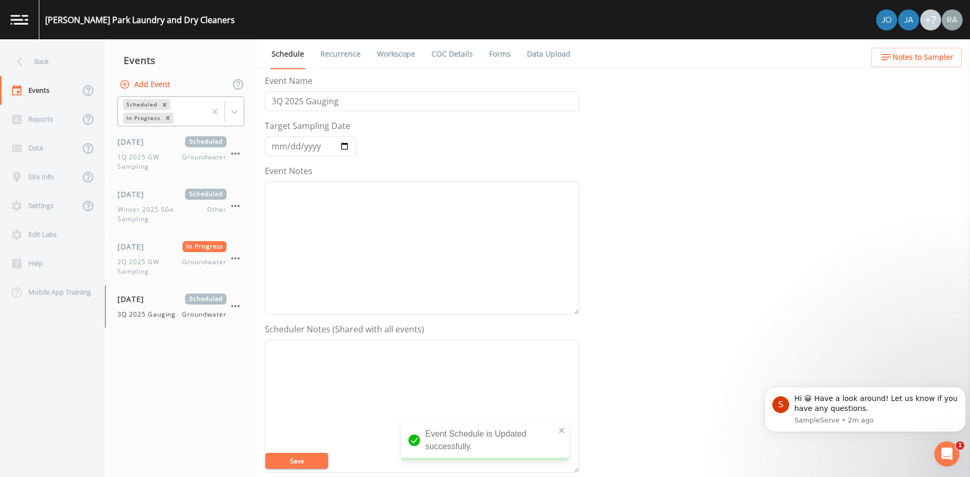
click at [388, 58] on link "Workscope" at bounding box center [395, 53] width 41 height 29
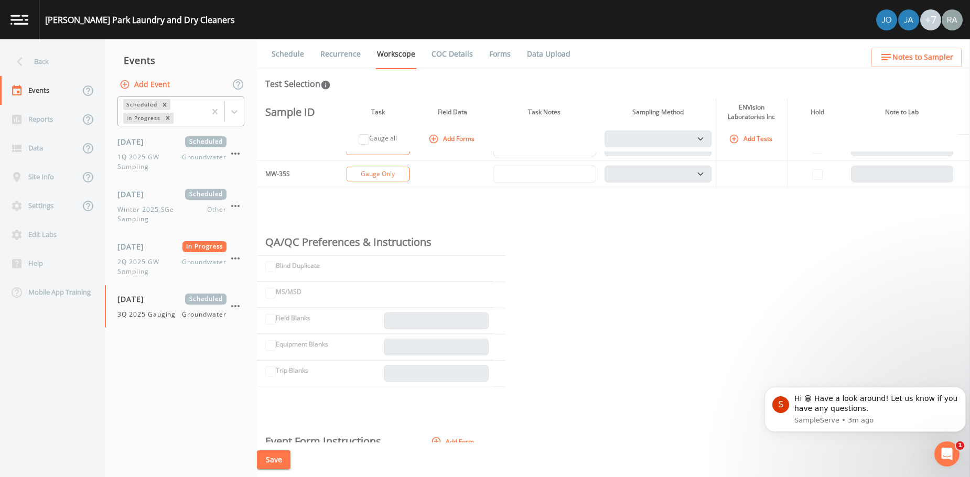
scroll to position [1835, 0]
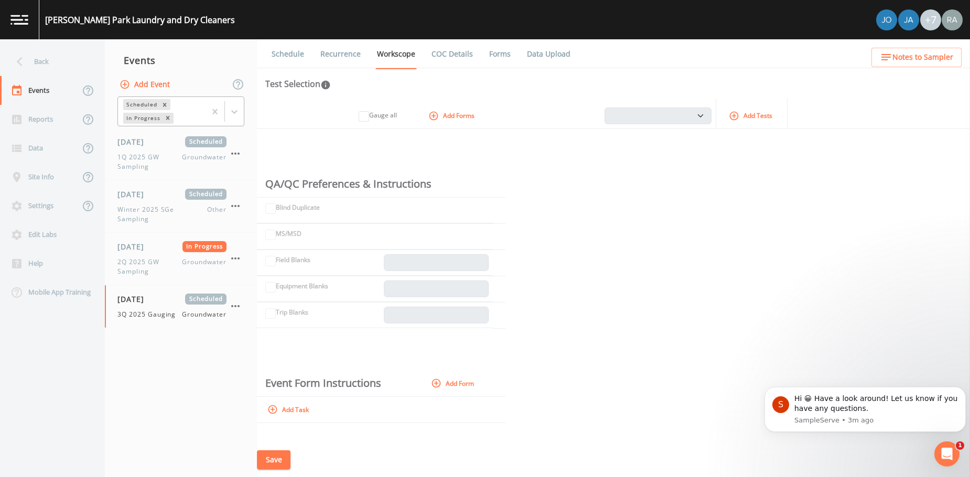
click at [279, 464] on button "Save" at bounding box center [274, 459] width 34 height 19
click at [451, 55] on link "COC Details" at bounding box center [452, 53] width 45 height 29
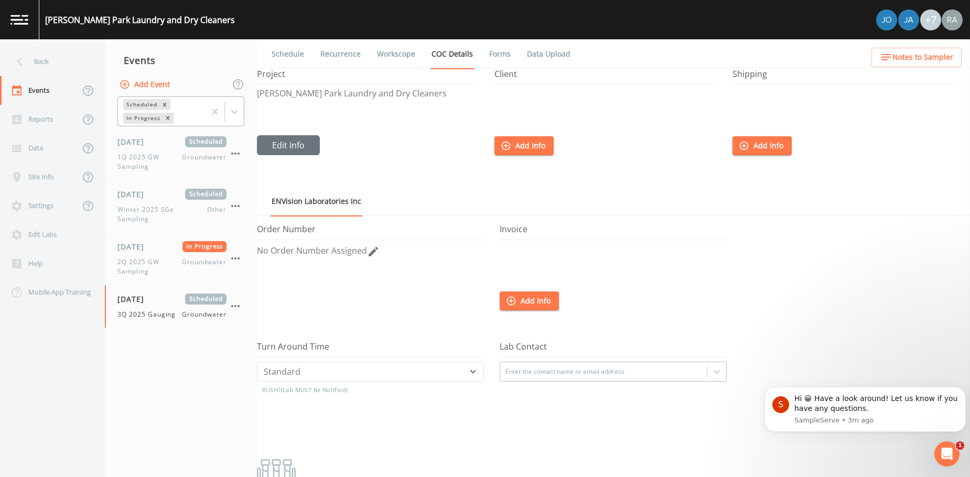
click at [286, 56] on link "Schedule" at bounding box center [288, 53] width 36 height 29
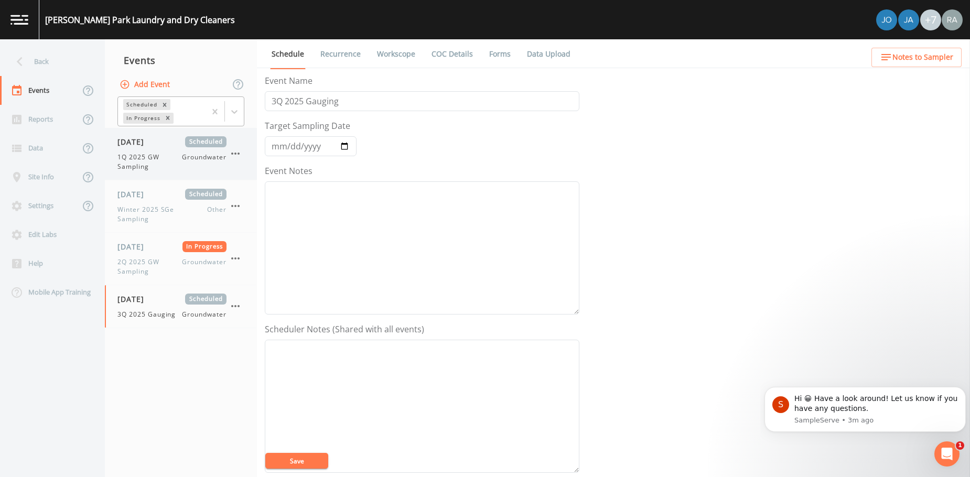
click at [173, 159] on span "1Q 2025 GW Sampling" at bounding box center [149, 162] width 64 height 19
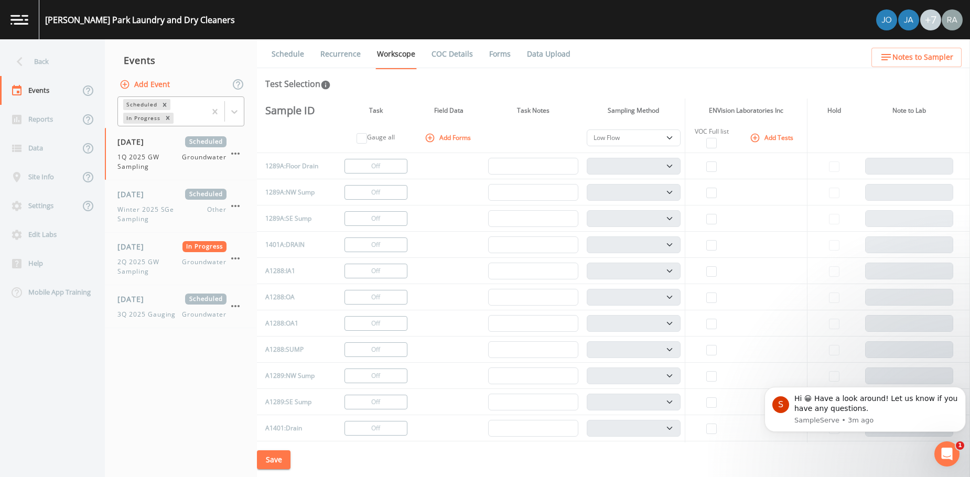
click at [286, 60] on link "Schedule" at bounding box center [288, 53] width 36 height 29
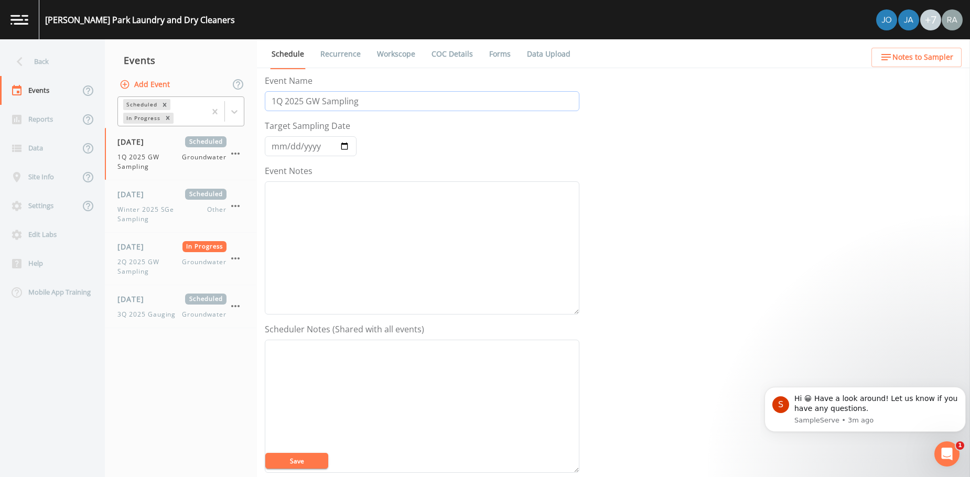
drag, startPoint x: 276, startPoint y: 101, endPoint x: 262, endPoint y: 101, distance: 14.2
click at [262, 101] on div "Schedule Recurrence Workscope COC Details Forms Data Upload Event Name 1Q 2025 …" at bounding box center [613, 258] width 713 height 438
click at [347, 141] on input "[DATE]" at bounding box center [311, 146] width 92 height 20
click at [342, 146] on input "[DATE]" at bounding box center [311, 146] width 92 height 20
click at [446, 159] on form "Event Name 3Q 2025 GW Sampling Target Sampling Date [DATE] Event Notes Schedule…" at bounding box center [422, 342] width 315 height 536
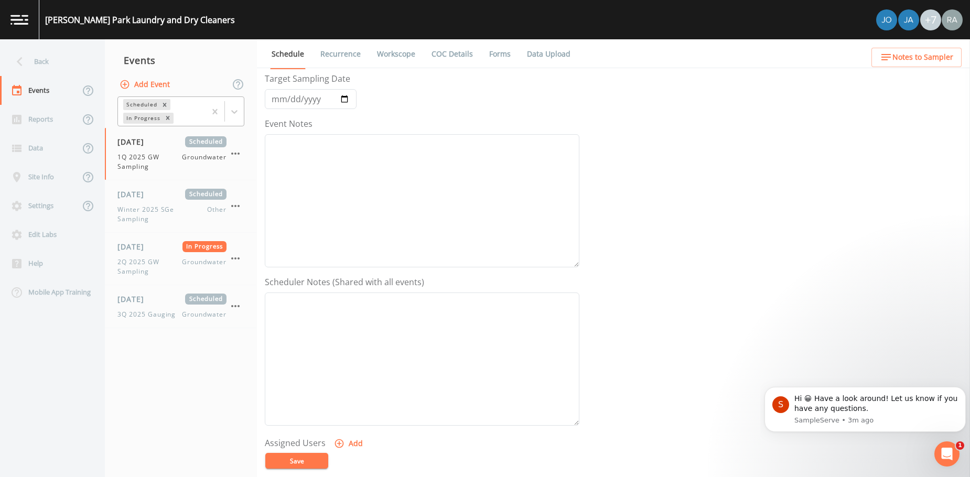
scroll to position [105, 0]
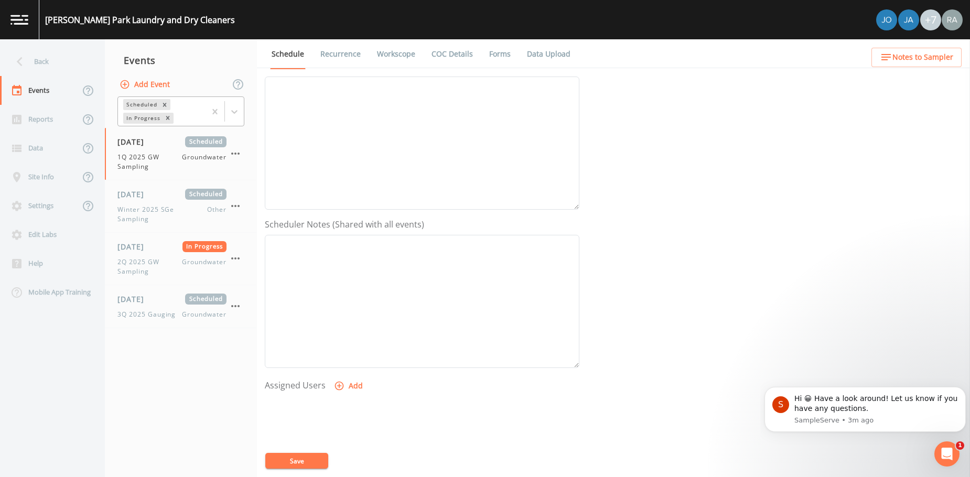
click at [297, 466] on button "Save" at bounding box center [296, 461] width 63 height 16
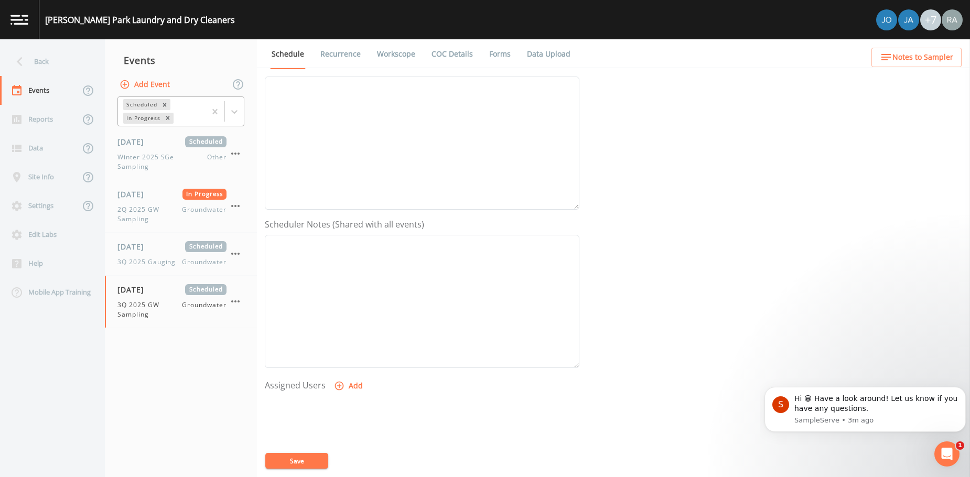
click at [343, 57] on link "Recurrence" at bounding box center [341, 53] width 44 height 29
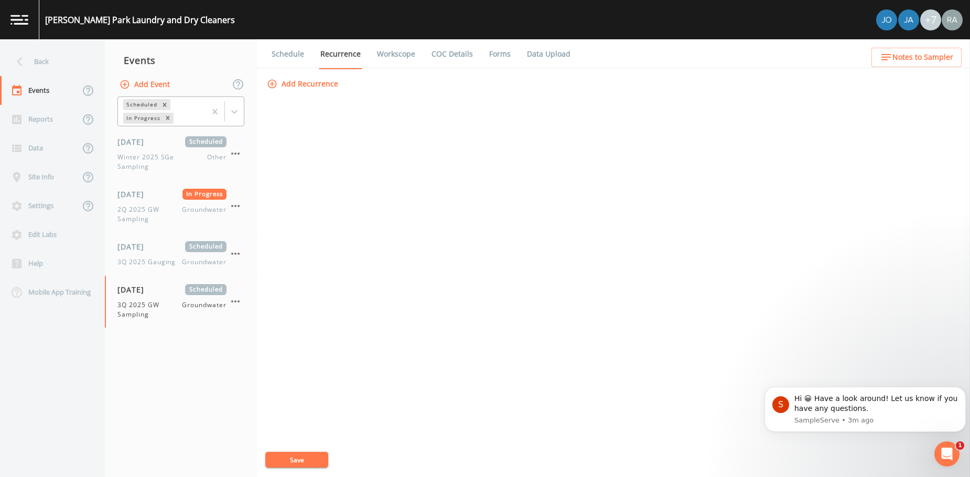
click at [389, 58] on link "Workscope" at bounding box center [395, 53] width 41 height 29
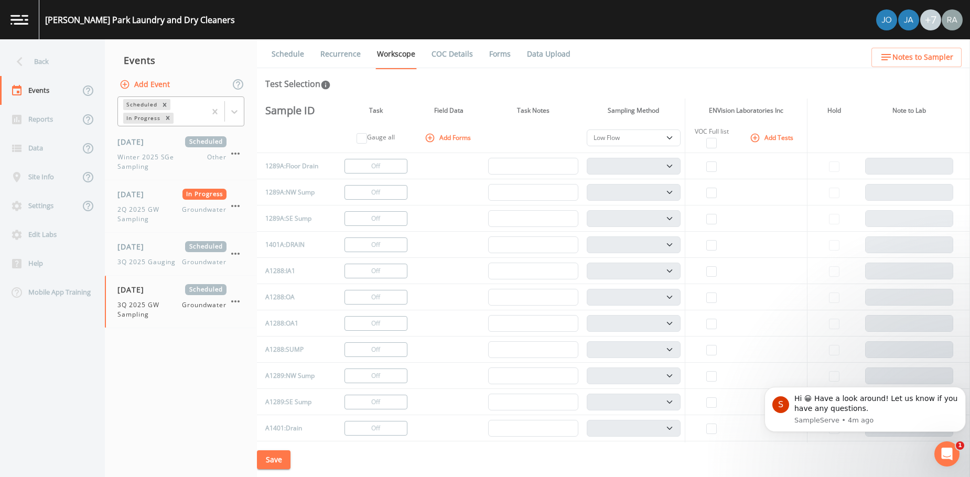
click at [449, 55] on link "COC Details" at bounding box center [452, 53] width 45 height 29
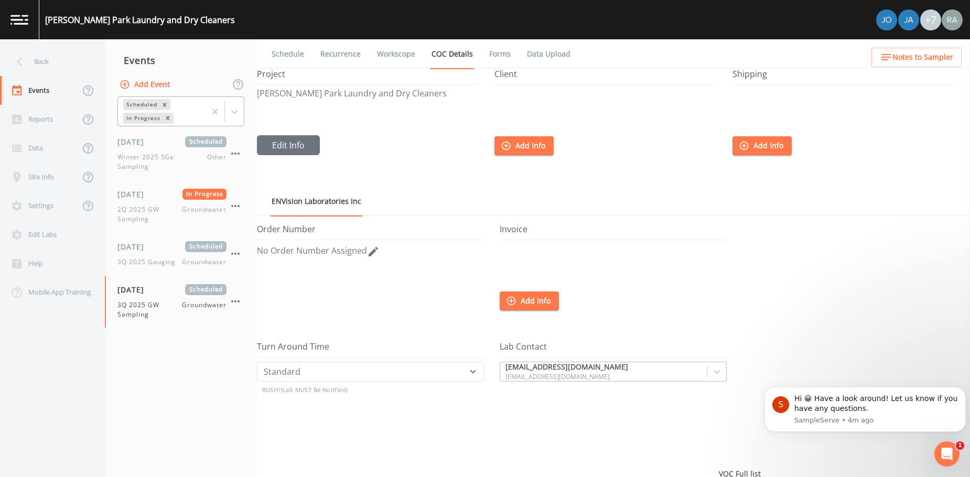
click at [398, 53] on link "Workscope" at bounding box center [395, 53] width 41 height 29
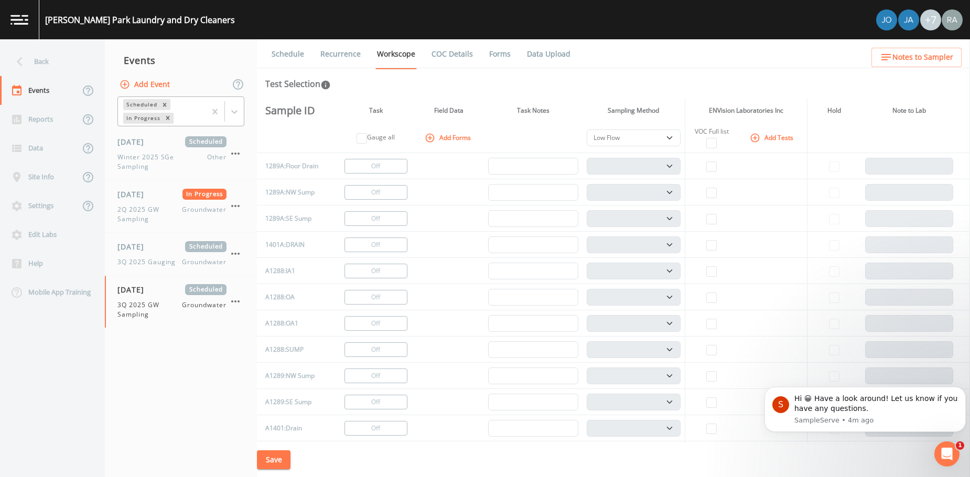
click at [346, 57] on link "Recurrence" at bounding box center [341, 53] width 44 height 29
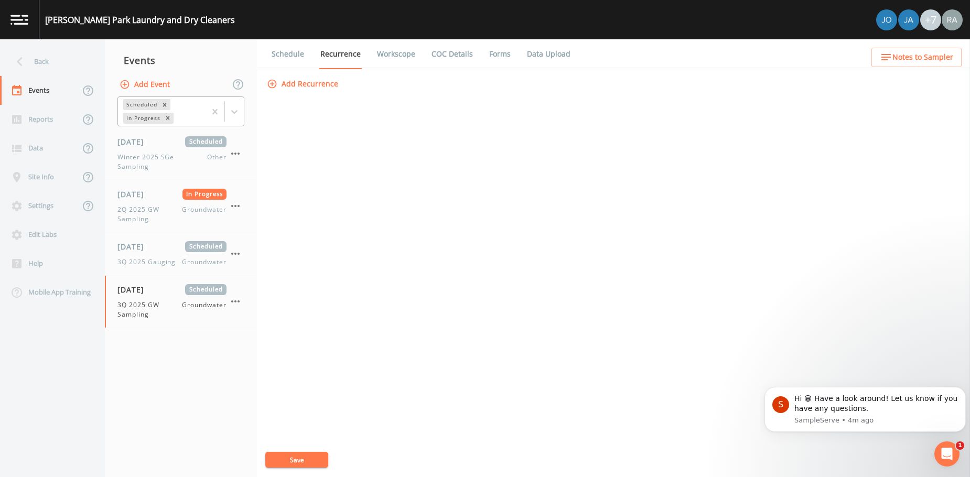
click at [284, 54] on link "Schedule" at bounding box center [288, 53] width 36 height 29
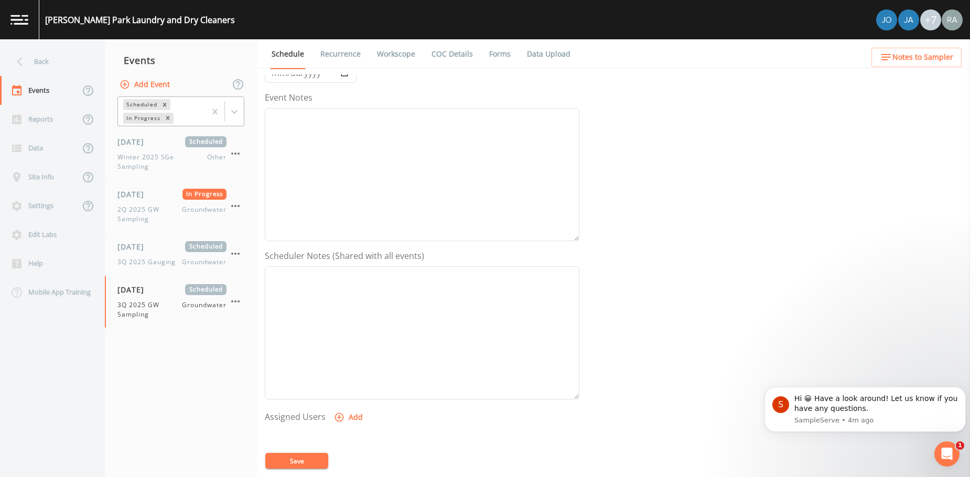
scroll to position [218, 0]
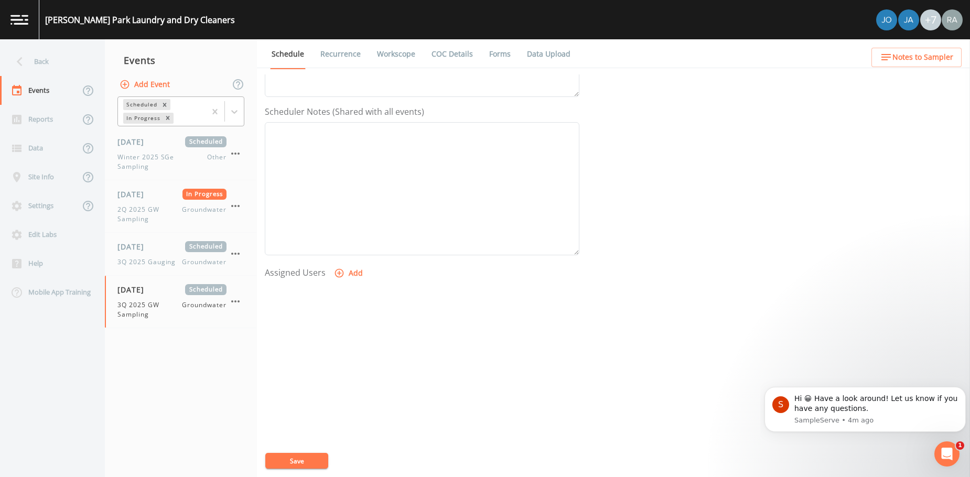
click at [448, 51] on link "COC Details" at bounding box center [452, 53] width 45 height 29
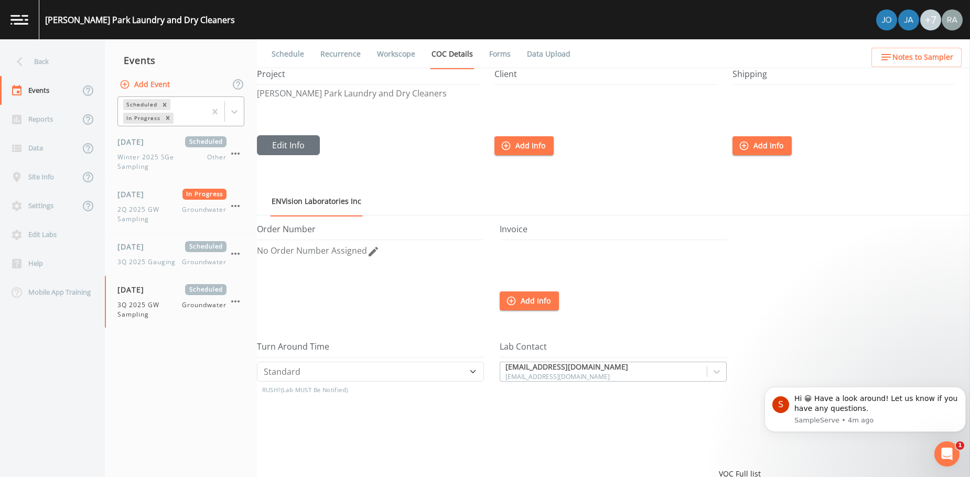
click at [316, 253] on span "No Order Number Assigned" at bounding box center [312, 251] width 110 height 12
click at [317, 253] on input "text" at bounding box center [370, 254] width 227 height 20
click at [270, 275] on button "Save" at bounding box center [271, 272] width 29 height 14
click at [387, 50] on link "Workscope" at bounding box center [395, 53] width 41 height 29
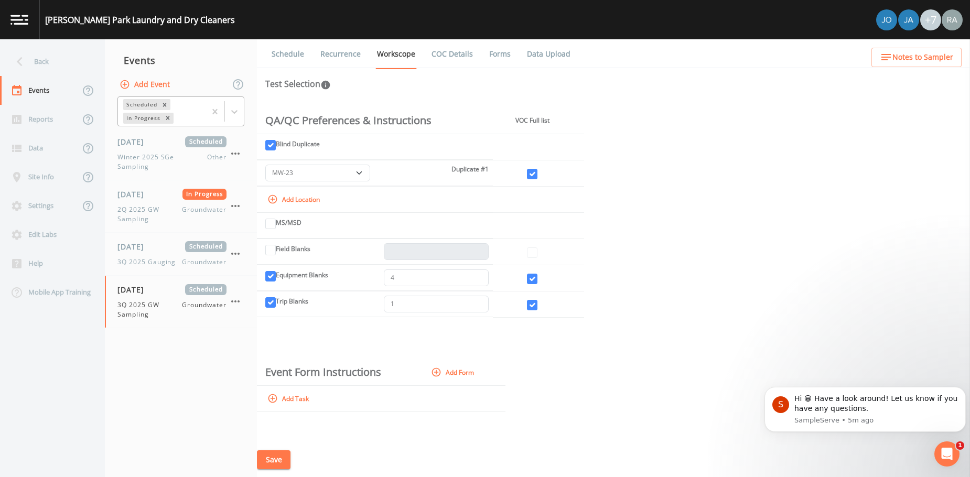
scroll to position [1911, 0]
